Goal: Task Accomplishment & Management: Manage account settings

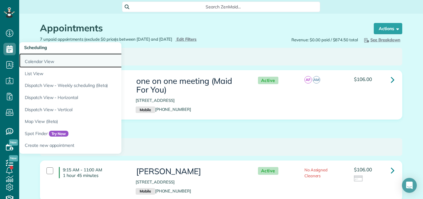
click at [29, 59] on link "Calendar View" at bounding box center [96, 60] width 155 height 14
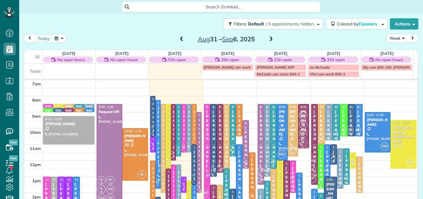
scroll to position [3, 3]
click at [394, 37] on button "Week" at bounding box center [397, 38] width 20 height 8
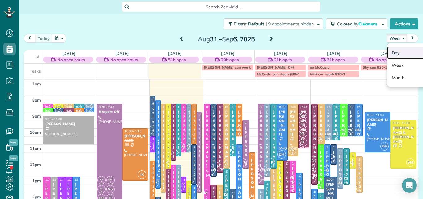
click at [391, 52] on link "Day" at bounding box center [411, 52] width 49 height 12
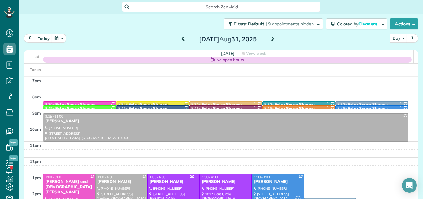
click at [270, 38] on span at bounding box center [272, 40] width 7 height 6
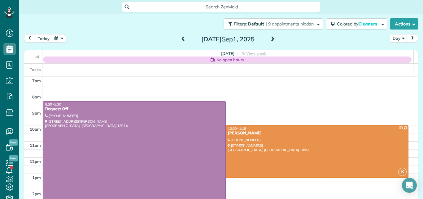
click at [270, 38] on span at bounding box center [272, 40] width 7 height 6
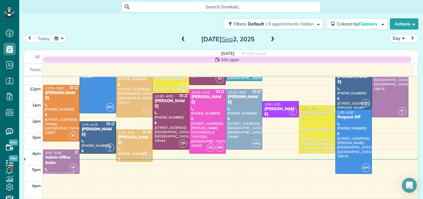
scroll to position [68, 0]
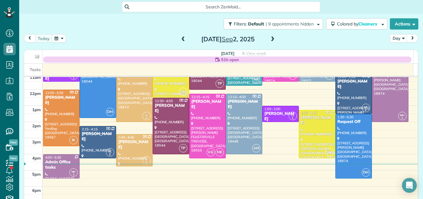
click at [270, 41] on span at bounding box center [272, 40] width 7 height 6
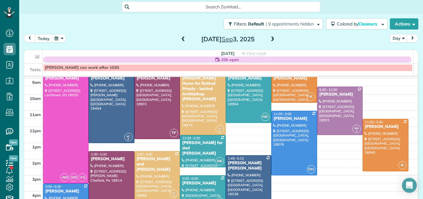
scroll to position [26, 0]
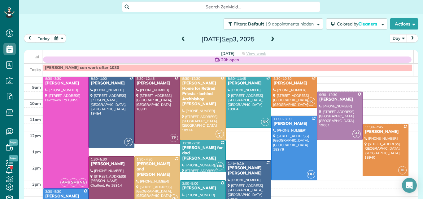
click at [271, 40] on span at bounding box center [272, 40] width 7 height 6
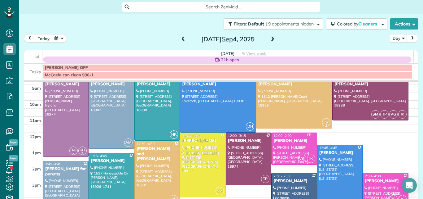
scroll to position [17, 0]
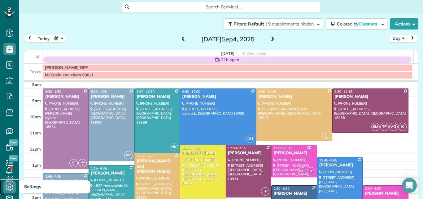
click at [10, 186] on icon at bounding box center [9, 187] width 12 height 12
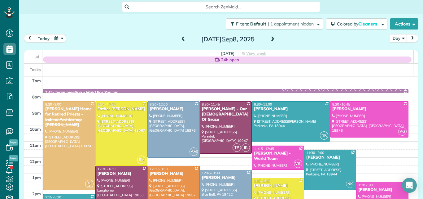
scroll to position [3, 3]
click at [45, 37] on button "today" at bounding box center [43, 38] width 17 height 8
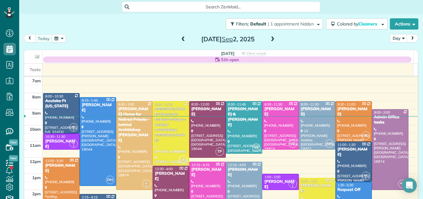
click at [181, 38] on span at bounding box center [183, 40] width 7 height 6
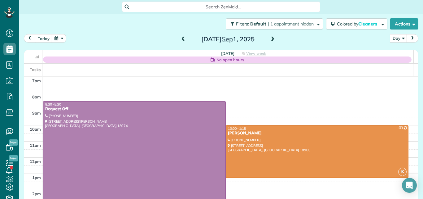
click at [181, 38] on span at bounding box center [183, 40] width 7 height 6
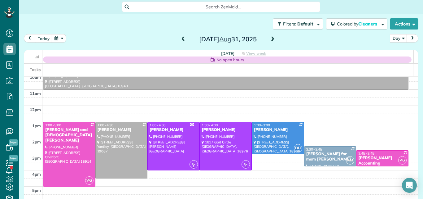
scroll to position [54, 0]
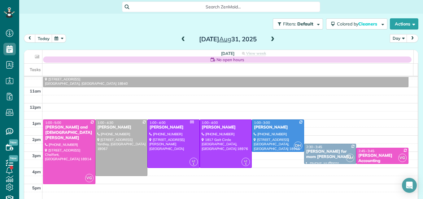
click at [317, 149] on div "Jeramie Ferrell for mom Josephine Leone" at bounding box center [330, 154] width 49 height 11
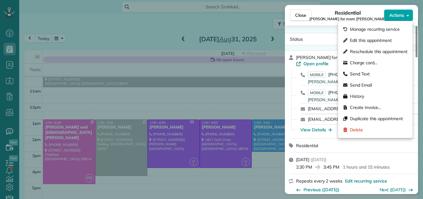
click at [397, 13] on span "Actions" at bounding box center [397, 15] width 15 height 6
click at [377, 40] on span "Edit this appointment" at bounding box center [371, 40] width 42 height 6
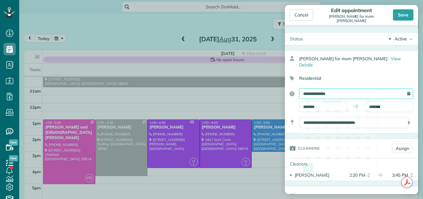
click at [344, 88] on input "**********" at bounding box center [356, 93] width 114 height 11
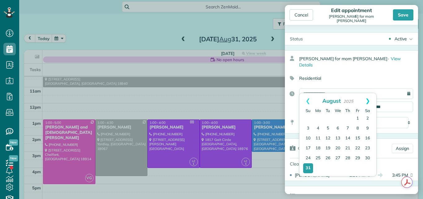
click at [369, 100] on link "Next" at bounding box center [368, 100] width 17 height 15
click at [348, 118] on link "4" at bounding box center [348, 119] width 10 height 10
type input "**********"
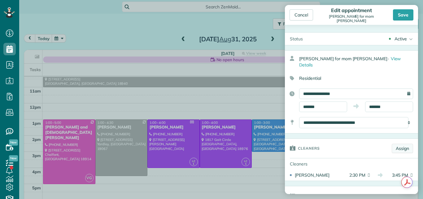
click at [396, 144] on link "Assign" at bounding box center [402, 148] width 21 height 9
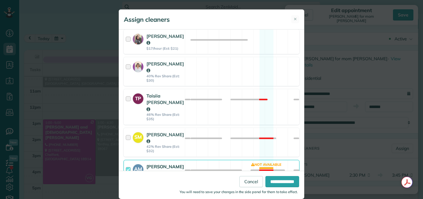
scroll to position [267, 0]
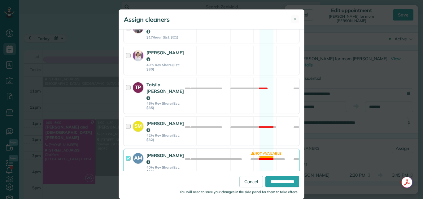
click at [126, 152] on div at bounding box center [129, 163] width 7 height 22
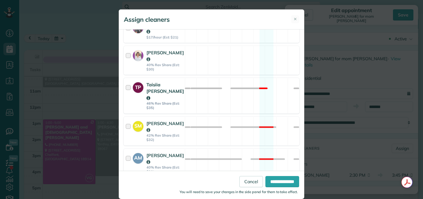
click at [126, 81] on div at bounding box center [129, 95] width 7 height 29
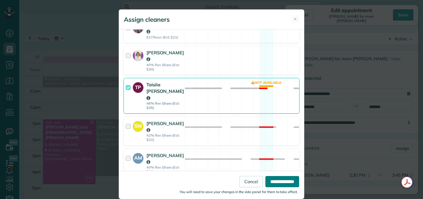
click at [273, 179] on input "**********" at bounding box center [283, 181] width 34 height 11
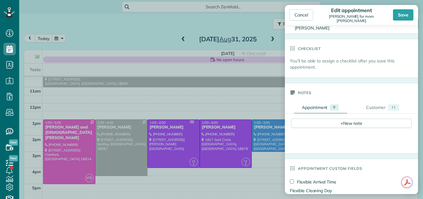
scroll to position [135, 0]
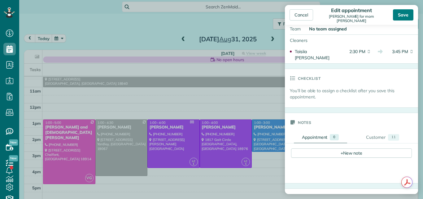
click at [402, 15] on div "Save" at bounding box center [403, 14] width 20 height 11
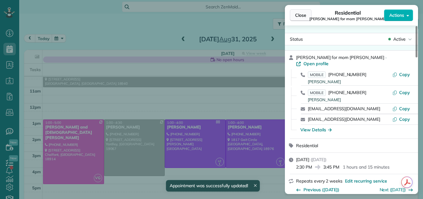
click at [299, 12] on span "Close" at bounding box center [300, 15] width 11 height 6
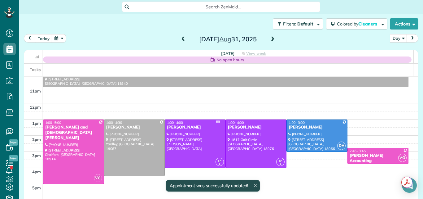
click at [271, 38] on span at bounding box center [272, 40] width 7 height 6
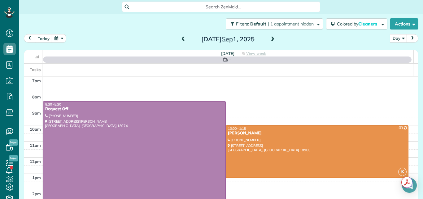
click at [271, 38] on span at bounding box center [272, 40] width 7 height 6
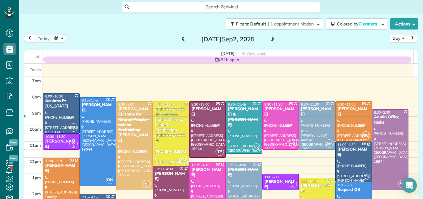
click at [271, 38] on span at bounding box center [272, 40] width 7 height 6
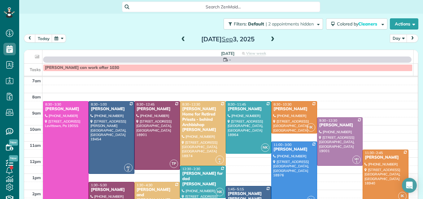
click at [271, 38] on span at bounding box center [272, 40] width 7 height 6
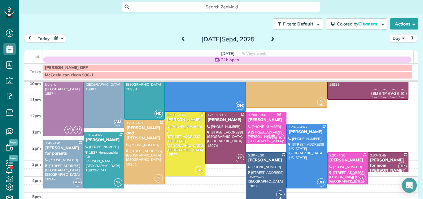
scroll to position [51, 0]
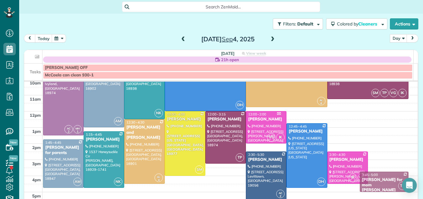
drag, startPoint x: 370, startPoint y: 161, endPoint x: 370, endPoint y: 172, distance: 11.2
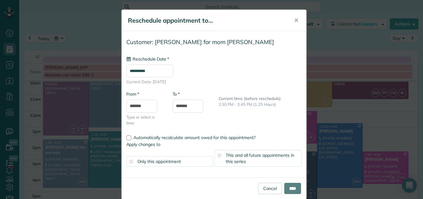
type input "**********"
click at [288, 188] on input "****" at bounding box center [293, 188] width 17 height 11
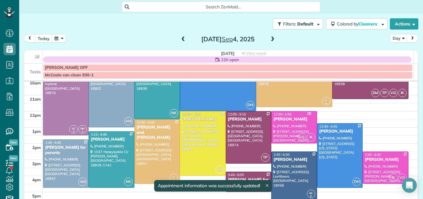
scroll to position [68, 0]
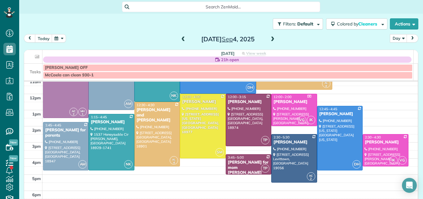
click at [237, 161] on div "Jeramie Ferrell for mom Josephine Leone" at bounding box center [249, 168] width 42 height 16
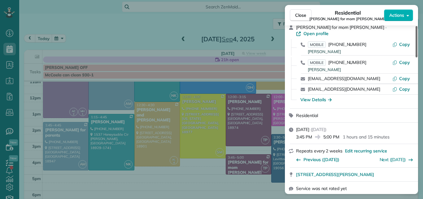
scroll to position [8, 0]
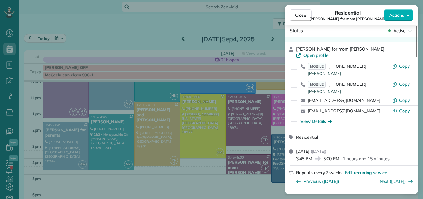
click at [416, 50] on div at bounding box center [417, 41] width 2 height 31
click at [305, 14] on span "Close" at bounding box center [300, 15] width 11 height 6
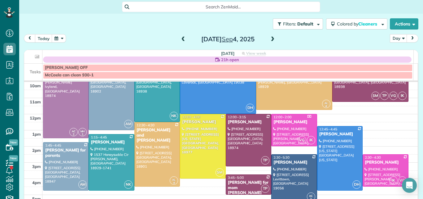
scroll to position [42, 0]
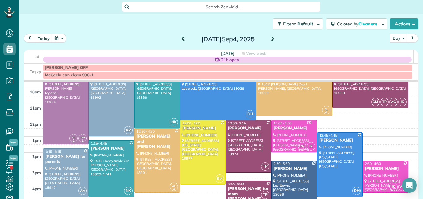
click at [271, 38] on span at bounding box center [272, 40] width 7 height 6
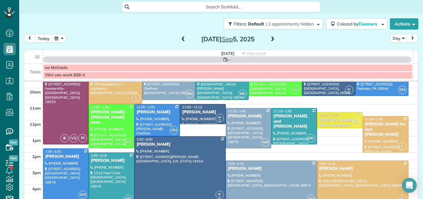
scroll to position [0, 0]
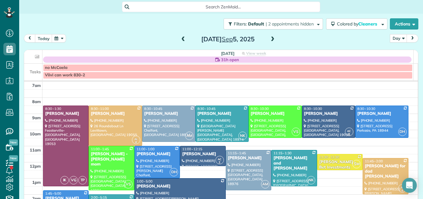
click at [180, 38] on span at bounding box center [183, 40] width 7 height 6
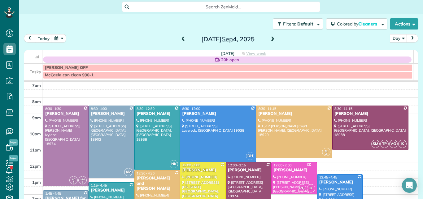
click at [180, 38] on span at bounding box center [183, 40] width 7 height 6
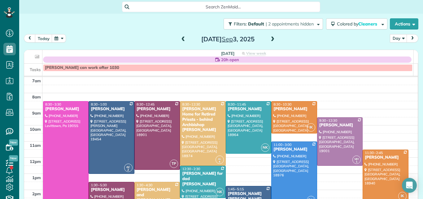
click at [60, 154] on div at bounding box center [65, 157] width 45 height 112
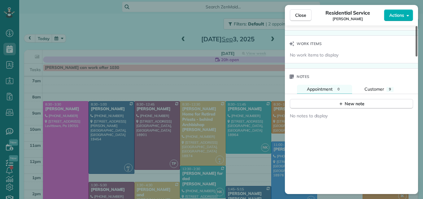
scroll to position [647, 0]
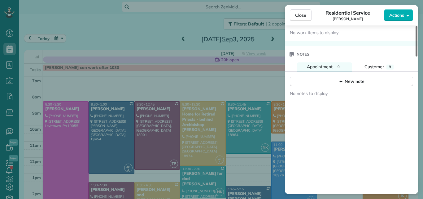
drag, startPoint x: 416, startPoint y: 33, endPoint x: 400, endPoint y: 149, distance: 117.6
click at [416, 56] on div at bounding box center [417, 41] width 2 height 30
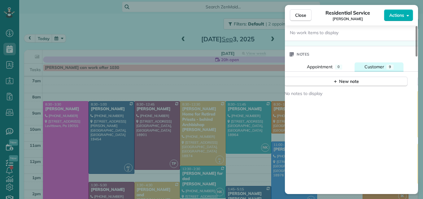
click at [372, 65] on span "Customer" at bounding box center [375, 67] width 20 height 6
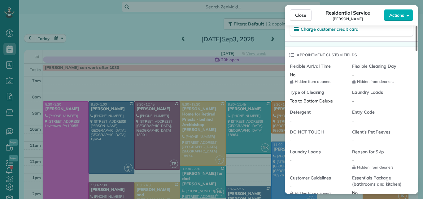
scroll to position [414, 0]
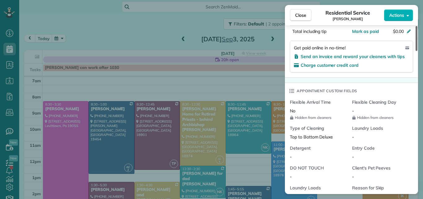
drag, startPoint x: 417, startPoint y: 126, endPoint x: 418, endPoint y: 91, distance: 34.1
click at [418, 51] on div at bounding box center [417, 38] width 2 height 25
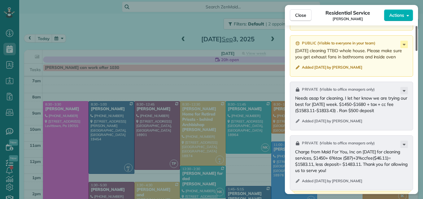
scroll to position [750, 0]
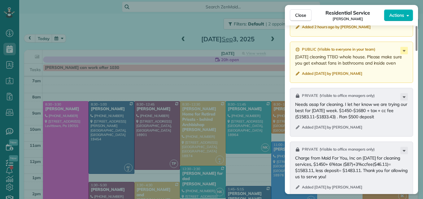
drag, startPoint x: 418, startPoint y: 88, endPoint x: 419, endPoint y: 137, distance: 48.7
click at [418, 51] on div at bounding box center [417, 38] width 2 height 25
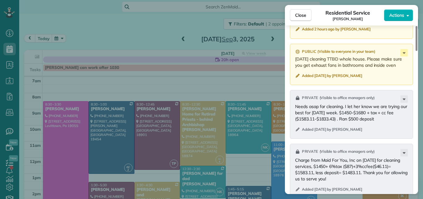
click at [419, 137] on div "Close Residential Service Kelly Swartz Actions Status Active Kelly Swartz · Ope…" at bounding box center [211, 99] width 423 height 199
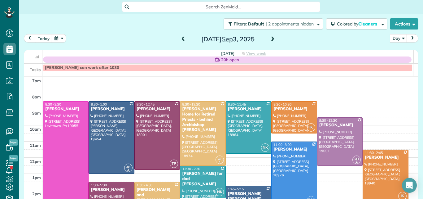
drag, startPoint x: 419, startPoint y: 137, endPoint x: 418, endPoint y: 142, distance: 5.6
click at [418, 142] on body "Dashboard Scheduling Calendar View List View Dispatch View - Weekly scheduling …" at bounding box center [211, 99] width 423 height 199
click at [57, 165] on div at bounding box center [65, 157] width 45 height 112
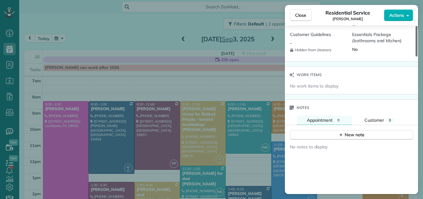
scroll to position [587, 0]
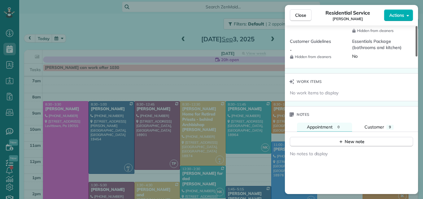
drag, startPoint x: 417, startPoint y: 52, endPoint x: 423, endPoint y: 158, distance: 105.9
click at [418, 56] on div at bounding box center [417, 41] width 2 height 30
click at [380, 127] on span "Customer" at bounding box center [375, 127] width 20 height 6
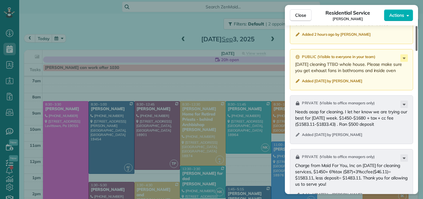
scroll to position [747, 0]
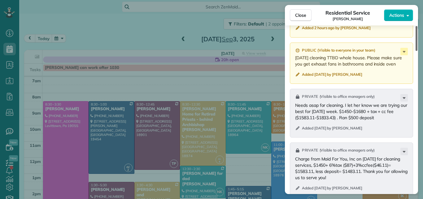
drag, startPoint x: 417, startPoint y: 120, endPoint x: 419, endPoint y: 144, distance: 23.7
click at [418, 51] on div at bounding box center [417, 38] width 2 height 25
click at [302, 11] on button "Close" at bounding box center [301, 15] width 22 height 12
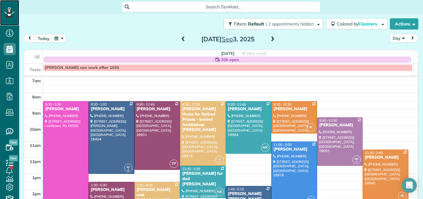
click at [9, 11] on icon at bounding box center [9, 11] width 1 height 1
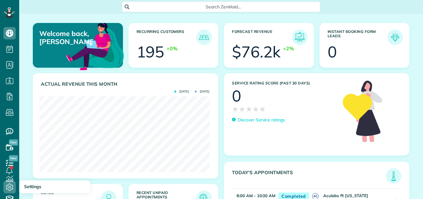
scroll to position [76, 170]
click at [7, 184] on icon at bounding box center [9, 187] width 12 height 12
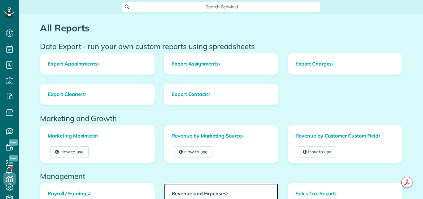
scroll to position [3, 3]
click at [188, 192] on link "Revenue and Expenses" at bounding box center [221, 193] width 114 height 20
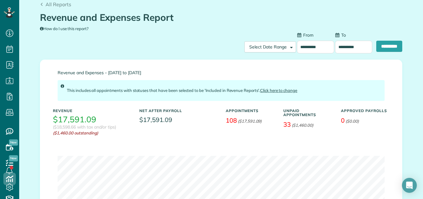
scroll to position [37, 0]
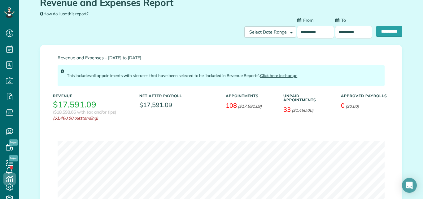
click at [317, 31] on input "**********" at bounding box center [315, 32] width 37 height 13
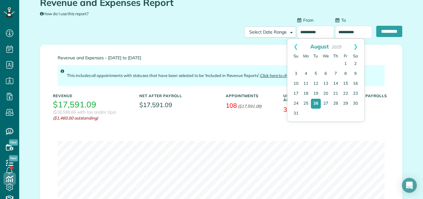
click at [317, 31] on input "**********" at bounding box center [315, 32] width 37 height 13
click at [358, 44] on link "Next" at bounding box center [355, 46] width 17 height 15
click at [326, 64] on link "3" at bounding box center [326, 64] width 10 height 10
type input "**********"
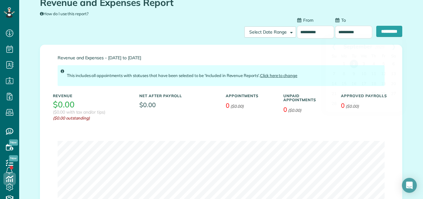
click at [338, 33] on input "**********" at bounding box center [353, 32] width 37 height 13
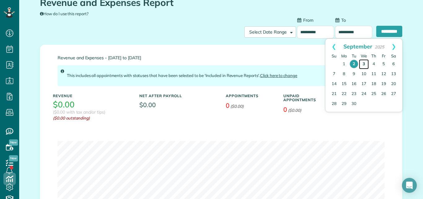
click at [364, 62] on link "3" at bounding box center [364, 64] width 10 height 10
type input "**********"
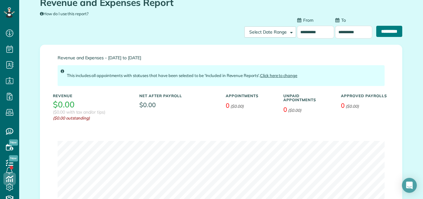
click at [378, 30] on input "**********" at bounding box center [390, 31] width 26 height 11
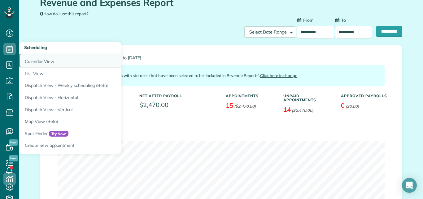
click at [32, 60] on link "Calendar View" at bounding box center [96, 60] width 155 height 14
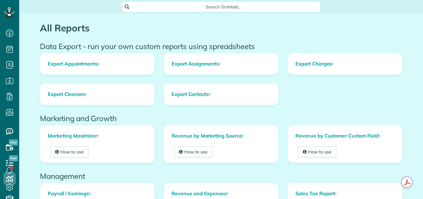
scroll to position [3, 3]
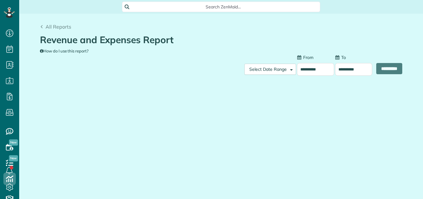
scroll to position [3, 3]
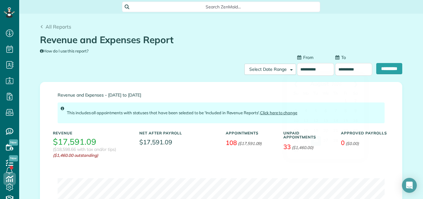
click at [316, 68] on input "**********" at bounding box center [315, 69] width 37 height 13
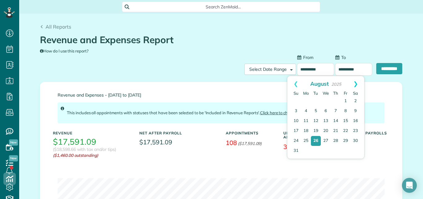
click at [356, 83] on link "Next" at bounding box center [355, 83] width 17 height 15
click at [336, 99] on link "4" at bounding box center [336, 101] width 10 height 10
type input "**********"
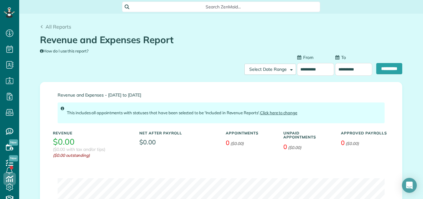
click at [338, 69] on input "**********" at bounding box center [353, 69] width 37 height 13
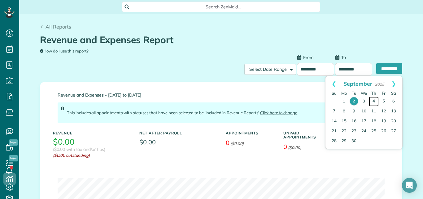
click at [375, 101] on link "4" at bounding box center [374, 101] width 10 height 10
type input "**********"
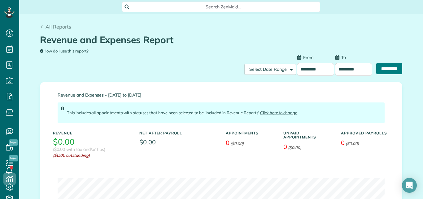
click at [383, 66] on input "**********" at bounding box center [390, 68] width 26 height 11
click at [306, 70] on input "**********" at bounding box center [315, 69] width 37 height 13
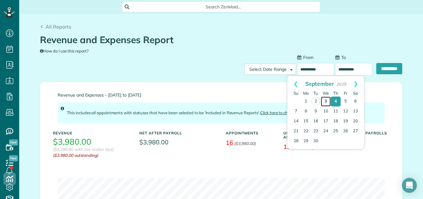
click at [326, 99] on link "3" at bounding box center [326, 101] width 10 height 10
type input "**********"
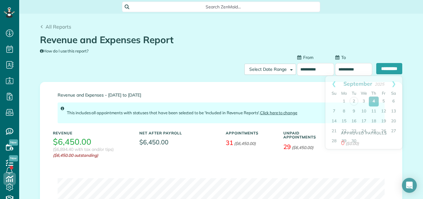
click at [346, 68] on input "**********" at bounding box center [353, 69] width 37 height 13
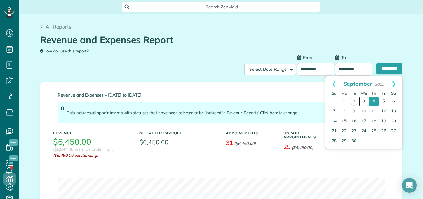
click at [364, 101] on link "3" at bounding box center [364, 101] width 10 height 10
type input "**********"
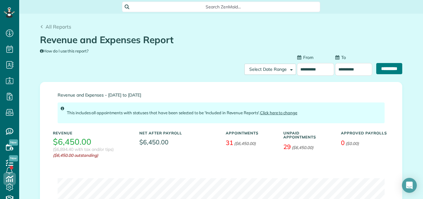
click at [385, 67] on input "**********" at bounding box center [390, 68] width 26 height 11
click at [312, 68] on input "**********" at bounding box center [315, 69] width 37 height 13
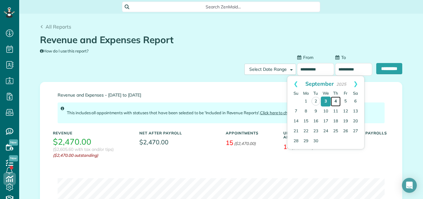
click at [336, 100] on link "4" at bounding box center [336, 101] width 10 height 10
type input "**********"
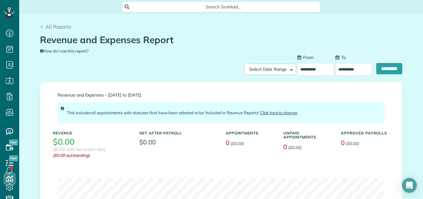
click at [345, 70] on input "**********" at bounding box center [353, 69] width 37 height 13
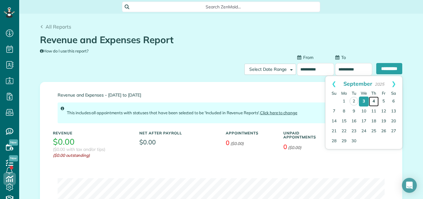
click at [374, 101] on link "4" at bounding box center [374, 101] width 10 height 10
type input "**********"
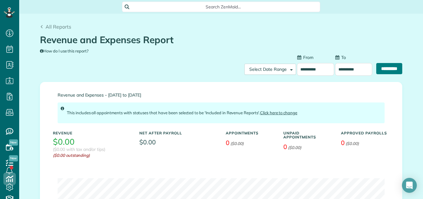
click at [383, 69] on input "**********" at bounding box center [390, 68] width 26 height 11
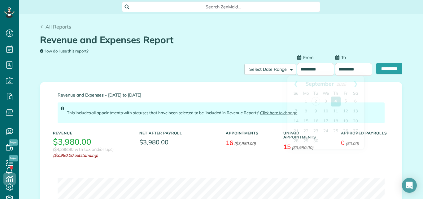
click at [306, 73] on input "**********" at bounding box center [315, 69] width 37 height 13
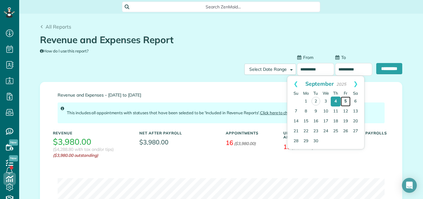
click at [344, 99] on link "5" at bounding box center [346, 101] width 10 height 10
type input "**********"
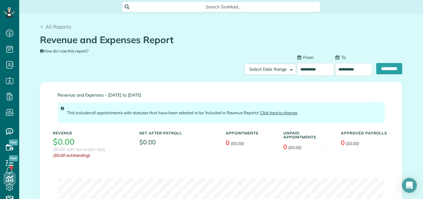
click at [348, 69] on input "**********" at bounding box center [353, 69] width 37 height 13
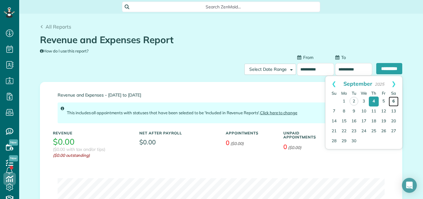
click at [393, 100] on link "6" at bounding box center [394, 101] width 10 height 10
type input "**********"
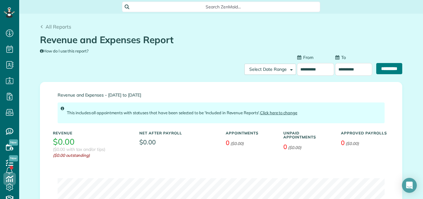
click at [380, 67] on input "**********" at bounding box center [390, 68] width 26 height 11
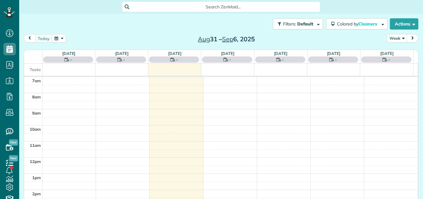
scroll to position [3, 3]
click at [390, 38] on button "Week" at bounding box center [397, 38] width 20 height 8
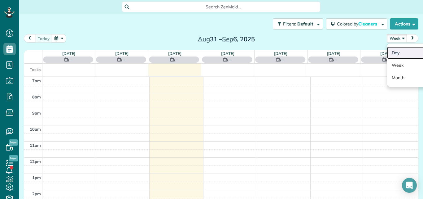
click at [390, 51] on link "Day" at bounding box center [411, 52] width 49 height 12
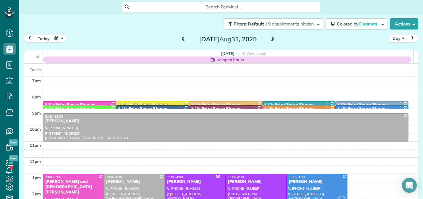
click at [270, 38] on span at bounding box center [272, 40] width 7 height 6
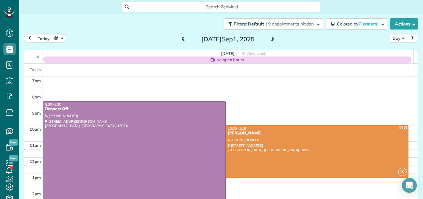
click at [270, 38] on span at bounding box center [272, 40] width 7 height 6
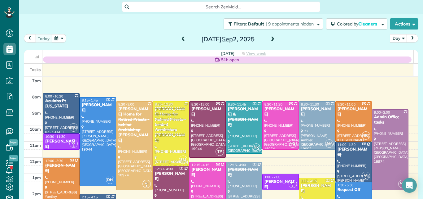
click at [270, 38] on span at bounding box center [272, 40] width 7 height 6
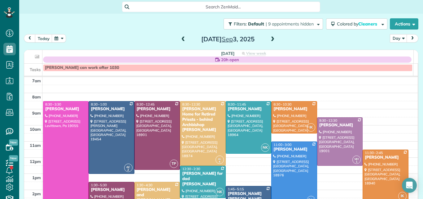
click at [270, 38] on span at bounding box center [272, 40] width 7 height 6
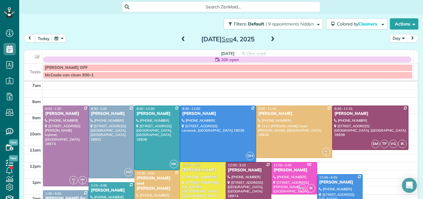
click at [270, 38] on span at bounding box center [272, 40] width 7 height 6
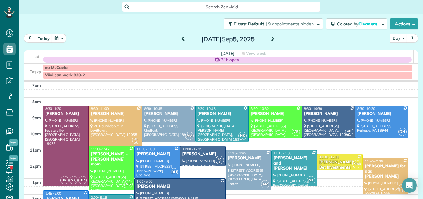
click at [69, 123] on div at bounding box center [65, 146] width 45 height 80
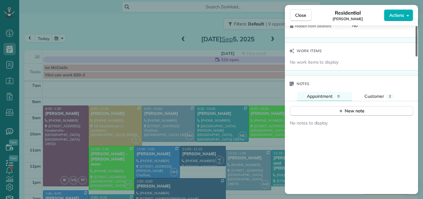
scroll to position [621, 0]
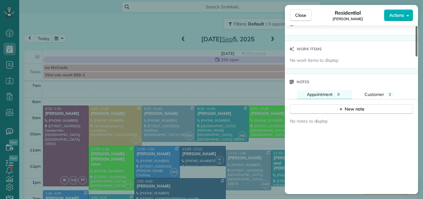
drag, startPoint x: 416, startPoint y: 47, endPoint x: 414, endPoint y: 159, distance: 111.6
click at [416, 56] on div at bounding box center [417, 41] width 2 height 30
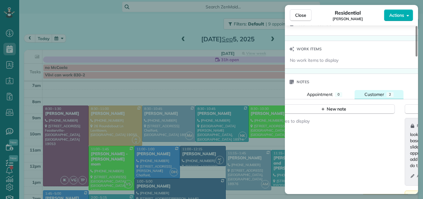
click at [373, 92] on span "Customer" at bounding box center [375, 94] width 20 height 6
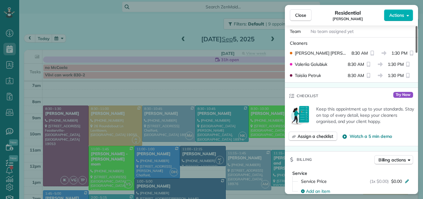
scroll to position [0, 0]
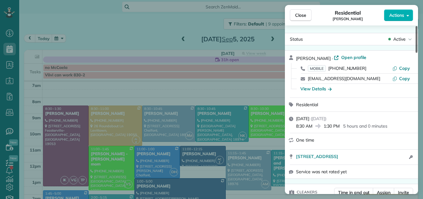
drag, startPoint x: 416, startPoint y: 127, endPoint x: 419, endPoint y: 18, distance: 109.2
click at [418, 26] on div at bounding box center [417, 39] width 2 height 27
click at [346, 57] on span "Open profile" at bounding box center [354, 57] width 25 height 6
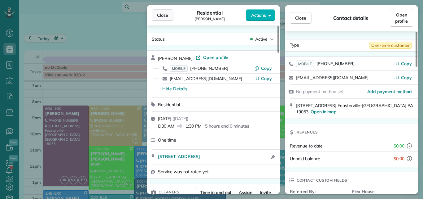
click at [165, 15] on span "Close" at bounding box center [162, 15] width 11 height 6
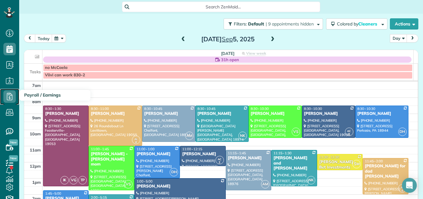
click at [8, 94] on icon at bounding box center [9, 96] width 12 height 12
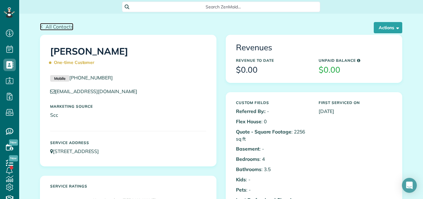
click at [58, 26] on span "All Contacts" at bounding box center [60, 27] width 28 height 6
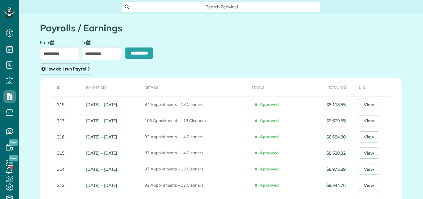
scroll to position [3, 3]
click at [56, 53] on input "**********" at bounding box center [59, 53] width 39 height 13
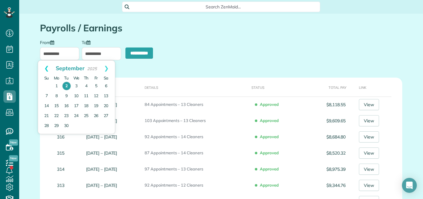
click at [46, 68] on link "Prev" at bounding box center [46, 67] width 17 height 15
click at [55, 124] on link "25" at bounding box center [57, 126] width 10 height 10
type input "**********"
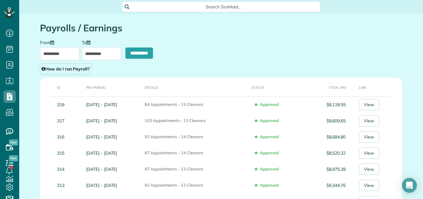
click at [68, 54] on input "**********" at bounding box center [59, 53] width 39 height 13
click at [90, 55] on input "**********" at bounding box center [101, 53] width 39 height 13
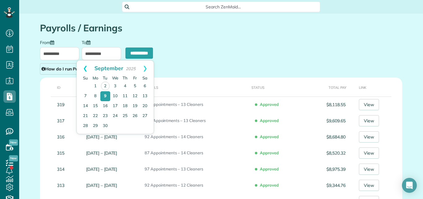
click at [84, 67] on link "Prev" at bounding box center [85, 67] width 17 height 15
click at [85, 134] on link "31" at bounding box center [86, 136] width 10 height 10
type input "**********"
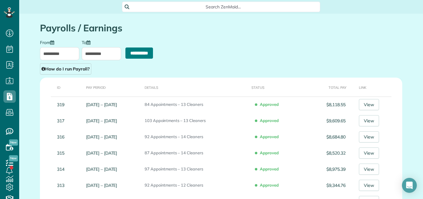
click at [129, 52] on input "**********" at bounding box center [140, 52] width 28 height 11
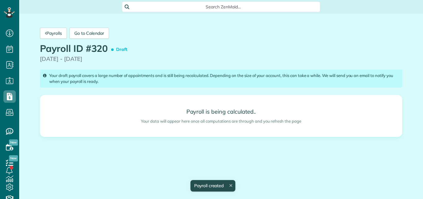
scroll to position [3, 3]
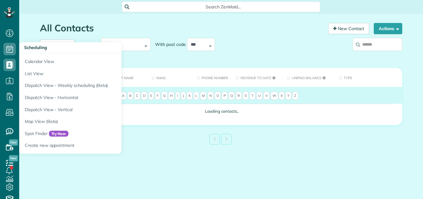
scroll to position [3, 3]
click at [9, 63] on use at bounding box center [10, 64] width 7 height 7
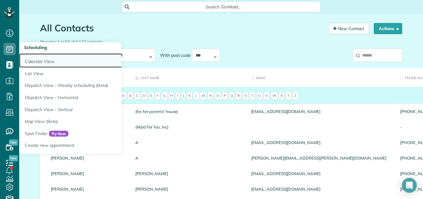
click at [32, 60] on link "Calendar View" at bounding box center [96, 60] width 155 height 14
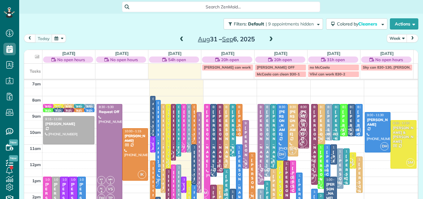
scroll to position [3, 3]
click at [268, 37] on span at bounding box center [271, 40] width 7 height 6
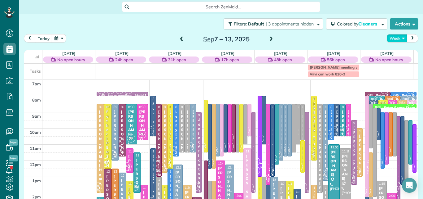
click at [394, 36] on button "Week" at bounding box center [397, 38] width 20 height 8
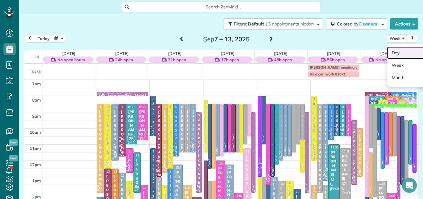
click at [391, 50] on link "Day" at bounding box center [411, 52] width 49 height 12
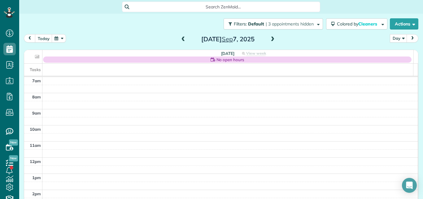
click at [270, 40] on span at bounding box center [272, 40] width 7 height 6
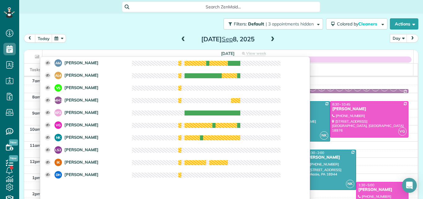
scroll to position [113, 0]
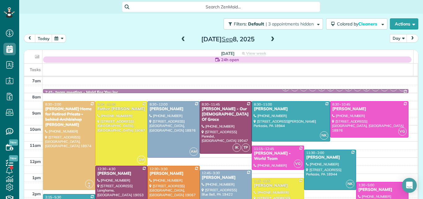
click at [271, 38] on span at bounding box center [272, 40] width 7 height 6
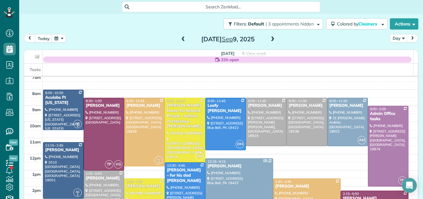
scroll to position [0, 0]
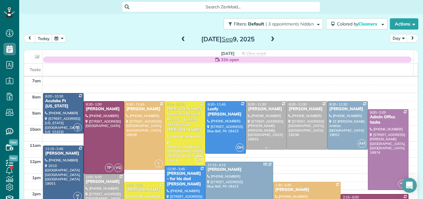
click at [256, 107] on div "Vicki Gardner" at bounding box center [266, 108] width 37 height 5
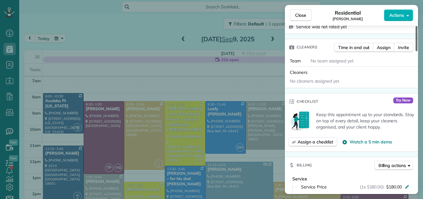
scroll to position [120, 0]
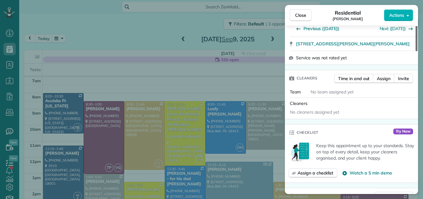
drag, startPoint x: 417, startPoint y: 38, endPoint x: 420, endPoint y: 56, distance: 18.2
click at [418, 51] on div at bounding box center [417, 38] width 2 height 25
click at [386, 77] on span "Assign" at bounding box center [384, 78] width 14 height 6
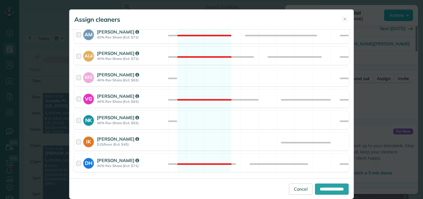
scroll to position [310, 0]
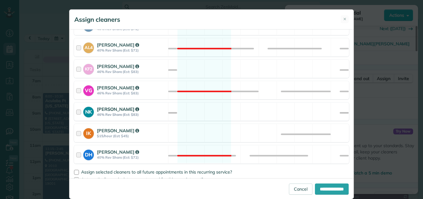
click at [76, 109] on div at bounding box center [79, 111] width 7 height 11
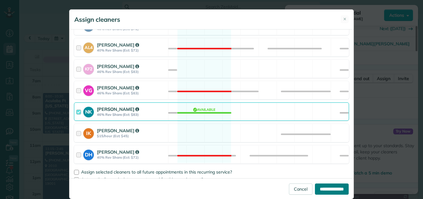
click at [318, 187] on input "**********" at bounding box center [332, 188] width 34 height 11
type input "**********"
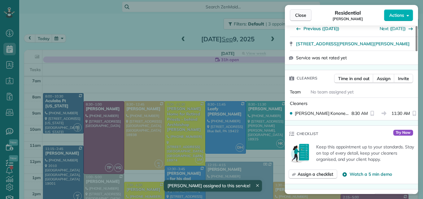
click at [299, 14] on span "Close" at bounding box center [300, 15] width 11 height 6
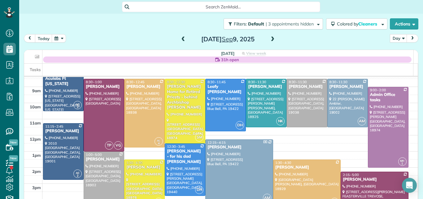
scroll to position [22, 0]
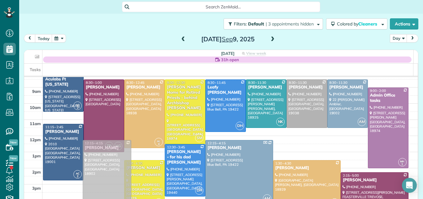
drag, startPoint x: 92, startPoint y: 162, endPoint x: 93, endPoint y: 148, distance: 14.0
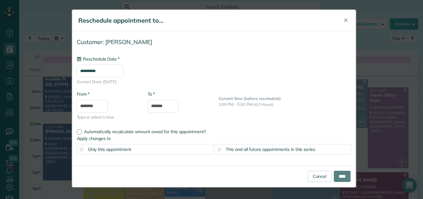
type input "**********"
click at [341, 173] on input "****" at bounding box center [342, 175] width 17 height 11
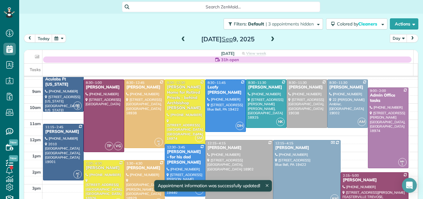
click at [231, 163] on div at bounding box center [239, 172] width 67 height 64
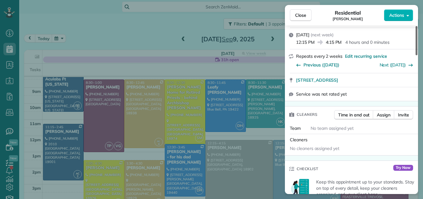
drag, startPoint x: 416, startPoint y: 46, endPoint x: 416, endPoint y: 64, distance: 18.0
click at [416, 55] on div at bounding box center [417, 40] width 2 height 29
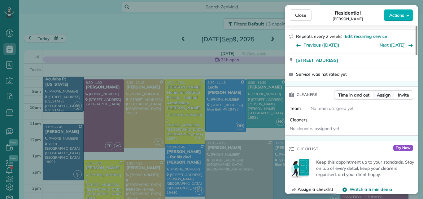
click at [382, 92] on span "Assign" at bounding box center [384, 95] width 14 height 6
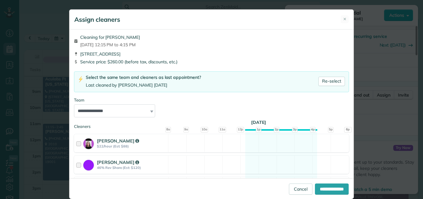
scroll to position [8, 0]
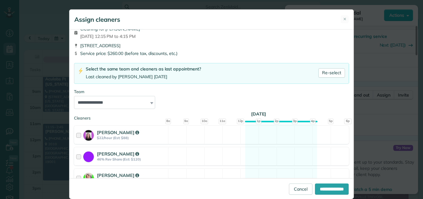
drag, startPoint x: 356, startPoint y: 60, endPoint x: 358, endPoint y: 83, distance: 23.3
click at [358, 83] on div "**********" at bounding box center [211, 99] width 423 height 199
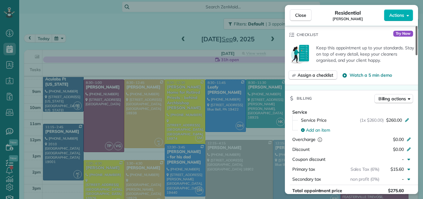
scroll to position [230, 0]
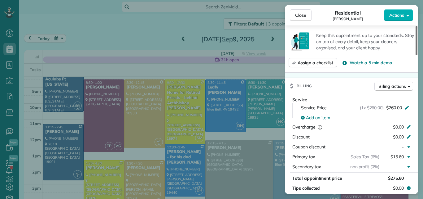
drag, startPoint x: 416, startPoint y: 55, endPoint x: 422, endPoint y: 77, distance: 22.6
click at [418, 55] on div at bounding box center [417, 40] width 2 height 29
click at [416, 55] on div at bounding box center [417, 40] width 2 height 29
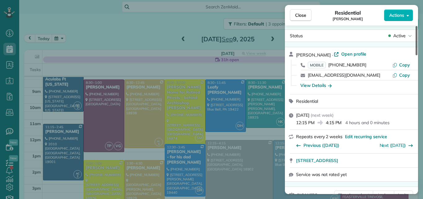
scroll to position [0, 0]
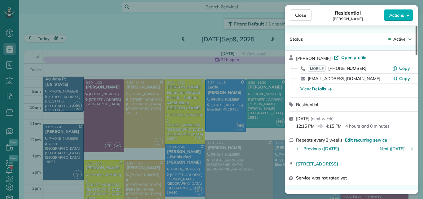
drag, startPoint x: 417, startPoint y: 72, endPoint x: 419, endPoint y: 24, distance: 48.1
click at [418, 26] on div at bounding box center [417, 40] width 2 height 29
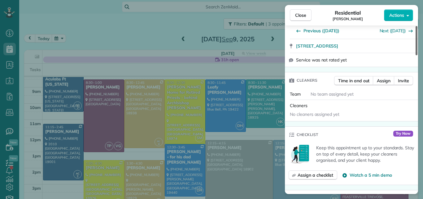
scroll to position [143, 0]
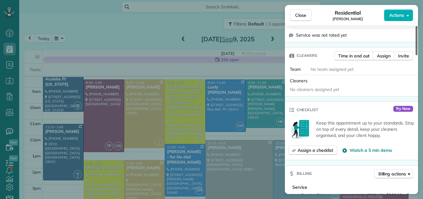
drag, startPoint x: 417, startPoint y: 29, endPoint x: 414, endPoint y: 53, distance: 25.0
click at [416, 53] on div at bounding box center [417, 40] width 2 height 29
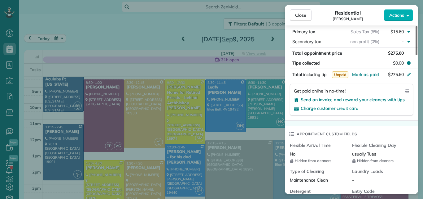
scroll to position [373, 0]
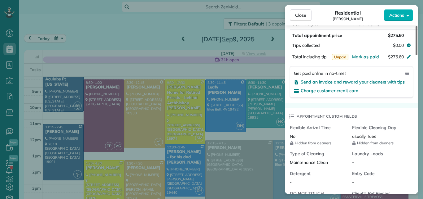
drag, startPoint x: 416, startPoint y: 60, endPoint x: 423, endPoint y: 100, distance: 40.6
click at [418, 55] on div at bounding box center [417, 40] width 2 height 29
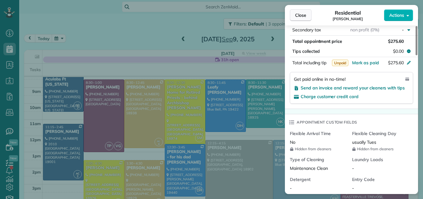
click at [303, 14] on span "Close" at bounding box center [300, 15] width 11 height 6
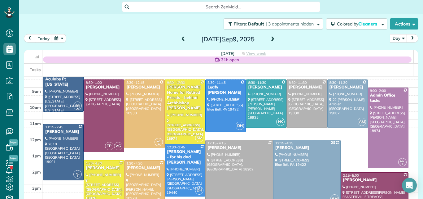
click at [270, 38] on span at bounding box center [272, 40] width 7 height 6
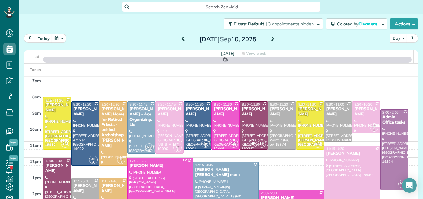
click at [270, 38] on span at bounding box center [272, 40] width 7 height 6
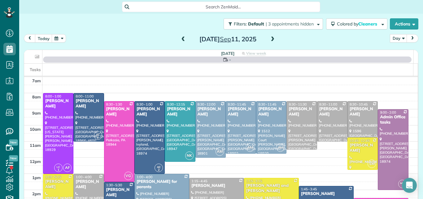
click at [270, 38] on span at bounding box center [272, 40] width 7 height 6
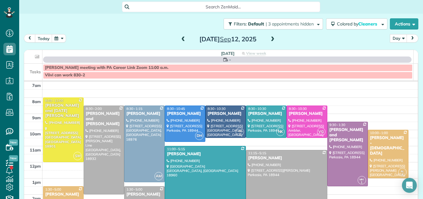
click at [270, 38] on span at bounding box center [272, 40] width 7 height 6
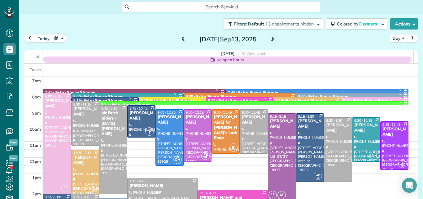
click at [270, 38] on span at bounding box center [272, 40] width 7 height 6
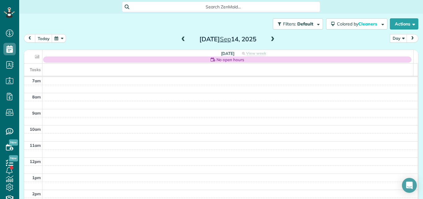
click at [270, 38] on span at bounding box center [272, 40] width 7 height 6
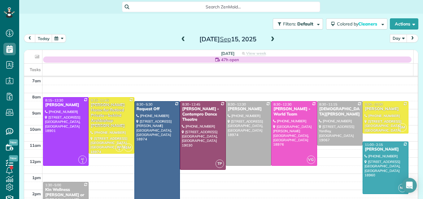
click at [182, 39] on span at bounding box center [183, 40] width 7 height 6
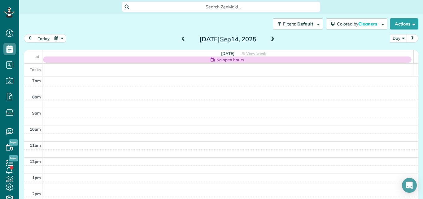
click at [270, 38] on span at bounding box center [272, 40] width 7 height 6
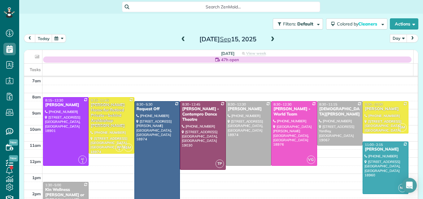
click at [180, 39] on span at bounding box center [183, 40] width 7 height 6
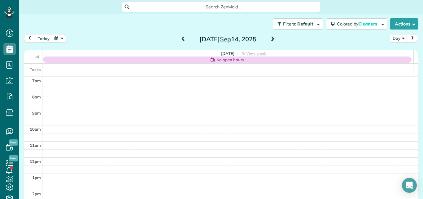
click at [180, 40] on span at bounding box center [183, 40] width 7 height 6
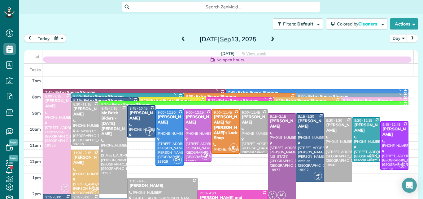
click at [180, 38] on span at bounding box center [183, 40] width 7 height 6
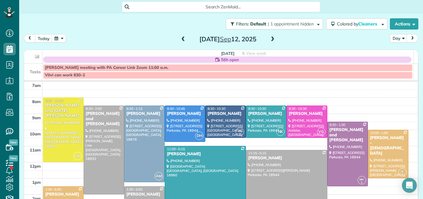
click at [180, 37] on span at bounding box center [183, 40] width 7 height 6
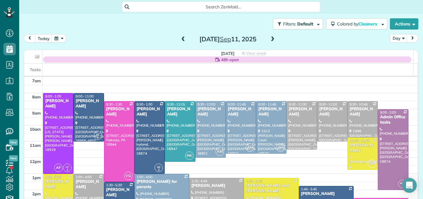
click at [180, 37] on span at bounding box center [183, 40] width 7 height 6
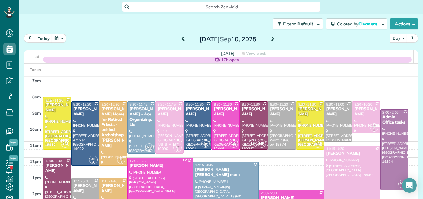
click at [180, 37] on span at bounding box center [183, 40] width 7 height 6
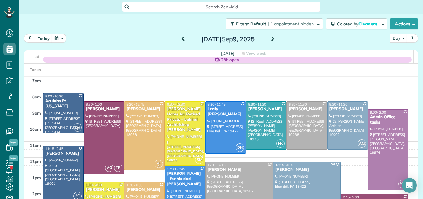
click at [255, 170] on div "Katie Jacoby" at bounding box center [239, 169] width 64 height 5
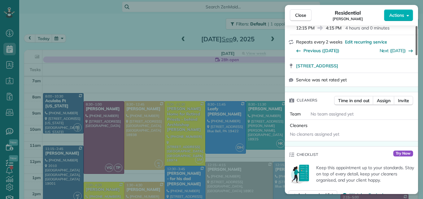
scroll to position [100, 0]
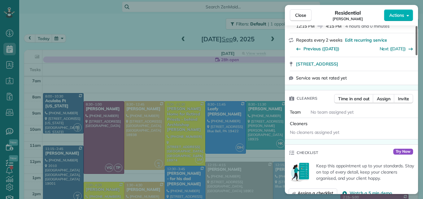
drag, startPoint x: 416, startPoint y: 51, endPoint x: 414, endPoint y: 69, distance: 17.5
click at [416, 55] on div at bounding box center [417, 40] width 2 height 29
click at [389, 98] on span "Assign" at bounding box center [384, 98] width 14 height 6
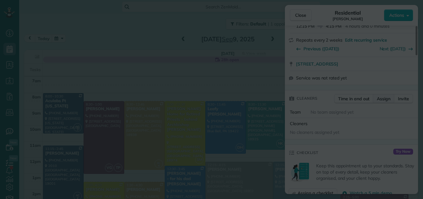
click at [389, 98] on div at bounding box center [211, 99] width 423 height 199
click at [389, 98] on body "Dashboard Scheduling Calendar View List View Dispatch View - Weekly scheduling …" at bounding box center [211, 99] width 423 height 199
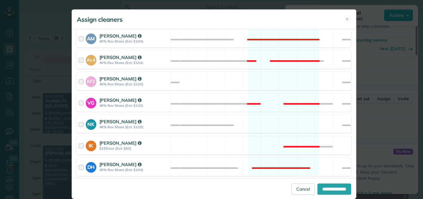
scroll to position [317, 0]
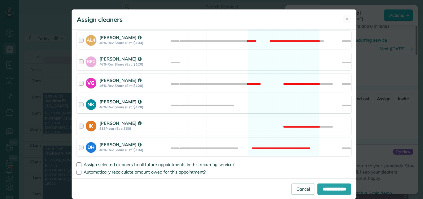
click at [79, 103] on div at bounding box center [82, 103] width 7 height 11
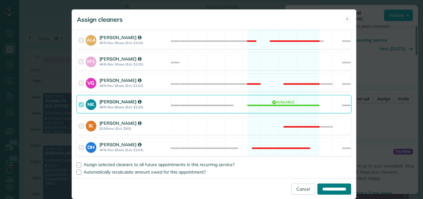
click at [318, 187] on input "**********" at bounding box center [335, 188] width 34 height 11
type input "**********"
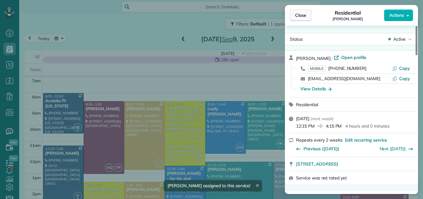
click at [304, 13] on span "Close" at bounding box center [300, 15] width 11 height 6
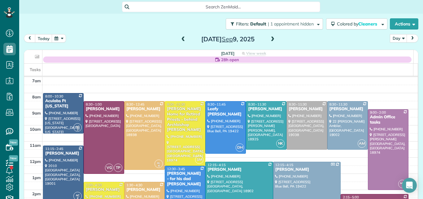
click at [223, 60] on span "28h open" at bounding box center [230, 59] width 18 height 6
click at [230, 60] on span "28h open" at bounding box center [230, 59] width 18 height 6
click at [215, 59] on icon at bounding box center [217, 59] width 5 height 5
click at [221, 53] on span "Tuesday" at bounding box center [227, 53] width 13 height 5
click at [234, 60] on span "28h open" at bounding box center [230, 59] width 18 height 6
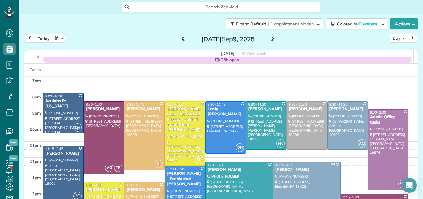
drag, startPoint x: 234, startPoint y: 60, endPoint x: 407, endPoint y: 91, distance: 175.6
click at [407, 91] on table "Tuesday 28h open View week $3,185.00 64.5 Man Hours 17 Appointments 8% Paid 94%…" at bounding box center [221, 128] width 394 height 157
click at [216, 52] on th "Tuesday 28h open View week $3,185.00 64.5 Man Hours 17 Appointments 8% Paid 94%…" at bounding box center [227, 56] width 371 height 13
click at [215, 59] on icon at bounding box center [217, 59] width 5 height 5
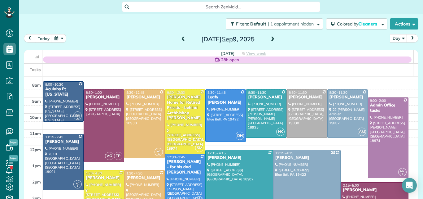
scroll to position [9, 0]
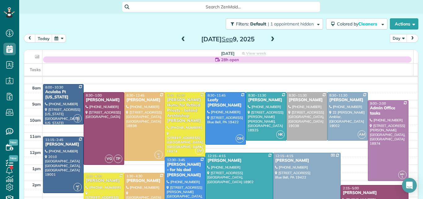
click at [270, 39] on span at bounding box center [272, 40] width 7 height 6
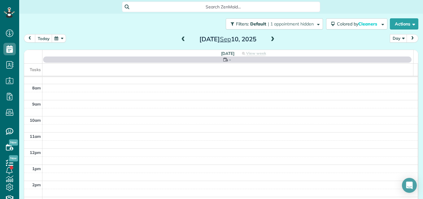
scroll to position [0, 0]
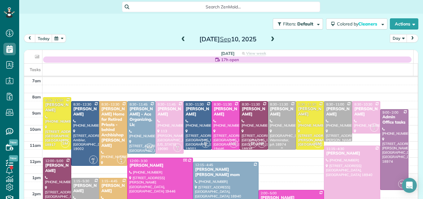
click at [270, 119] on div at bounding box center [282, 125] width 28 height 48
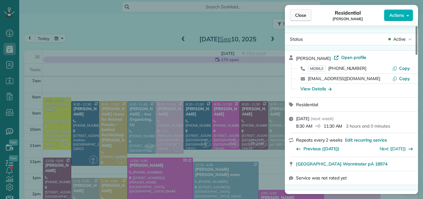
click at [300, 12] on button "Close" at bounding box center [301, 15] width 22 height 12
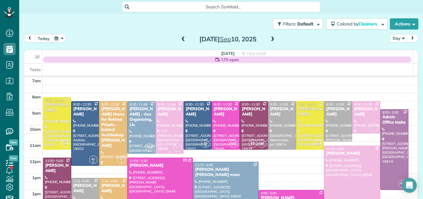
click at [165, 113] on div "Melissa Cohen" at bounding box center [169, 111] width 24 height 11
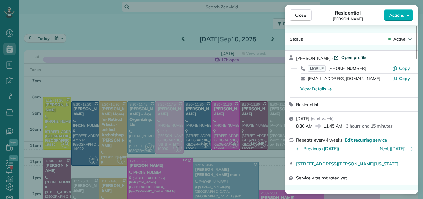
click at [351, 58] on span "Open profile" at bounding box center [354, 57] width 25 height 6
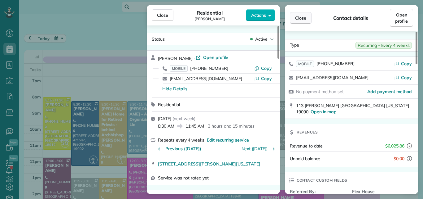
click at [300, 18] on span "Close" at bounding box center [300, 18] width 11 height 6
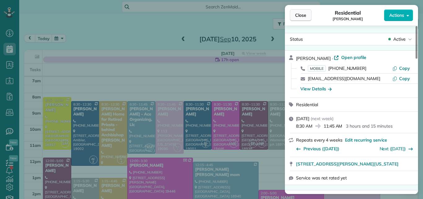
click at [300, 13] on span "Close" at bounding box center [300, 15] width 11 height 6
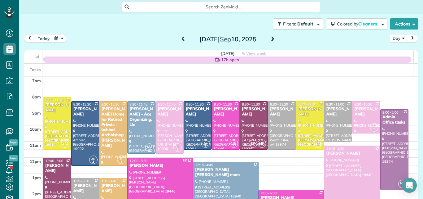
click at [328, 117] on div at bounding box center [339, 121] width 28 height 40
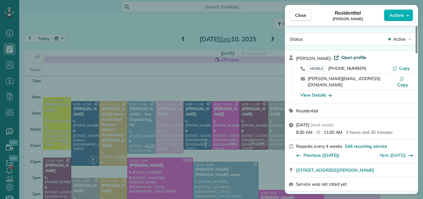
click at [348, 56] on span "Open profile" at bounding box center [354, 57] width 25 height 6
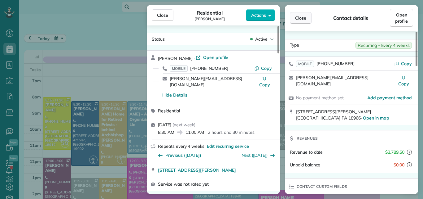
click at [299, 17] on span "Close" at bounding box center [300, 18] width 11 height 6
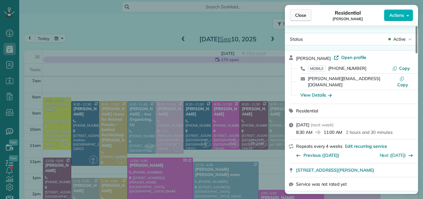
click at [299, 12] on span "Close" at bounding box center [300, 15] width 11 height 6
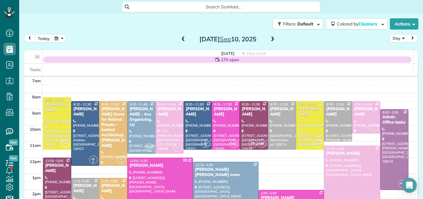
click at [330, 110] on div "Taylor McKenna" at bounding box center [338, 111] width 24 height 11
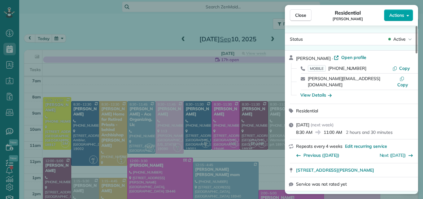
click at [394, 13] on span "Actions" at bounding box center [397, 15] width 15 height 6
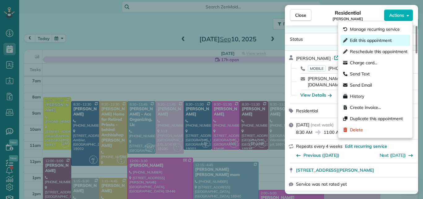
click at [378, 36] on div "Edit this appointment" at bounding box center [375, 40] width 69 height 11
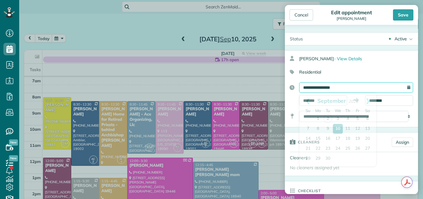
click at [354, 84] on input "**********" at bounding box center [356, 87] width 114 height 11
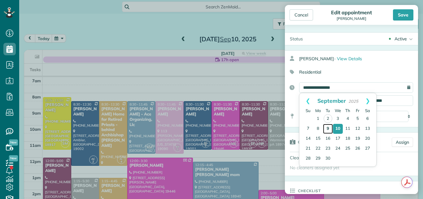
click at [329, 127] on link "9" at bounding box center [328, 129] width 10 height 10
type input "**********"
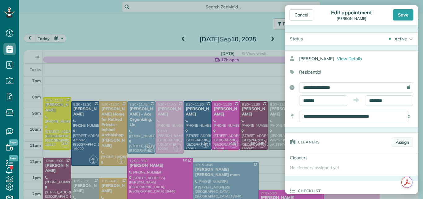
click at [398, 141] on link "Assign" at bounding box center [402, 141] width 21 height 9
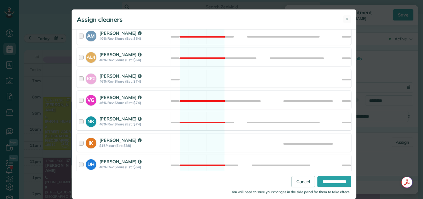
scroll to position [302, 0]
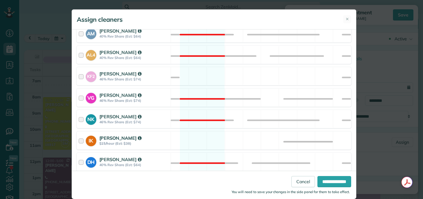
click at [79, 141] on div at bounding box center [82, 140] width 7 height 11
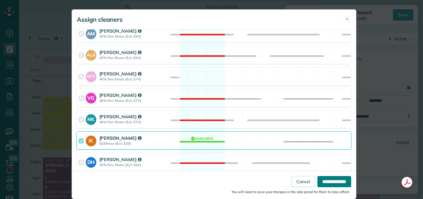
click at [318, 179] on input "**********" at bounding box center [335, 181] width 34 height 11
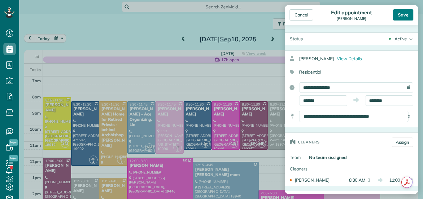
click at [404, 12] on div "Save" at bounding box center [403, 14] width 20 height 11
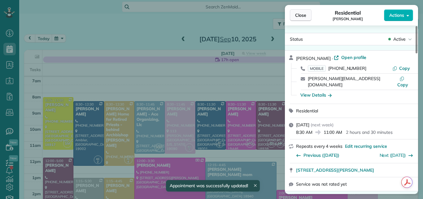
click at [302, 13] on span "Close" at bounding box center [300, 15] width 11 height 6
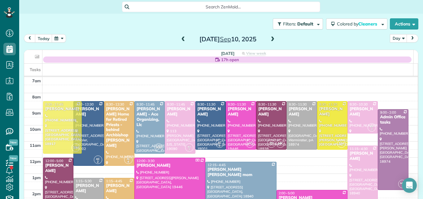
drag, startPoint x: 67, startPoint y: 105, endPoint x: 66, endPoint y: 111, distance: 6.0
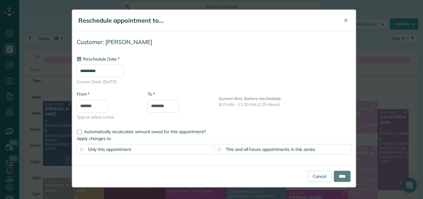
type input "**********"
click at [342, 175] on input "****" at bounding box center [342, 175] width 17 height 11
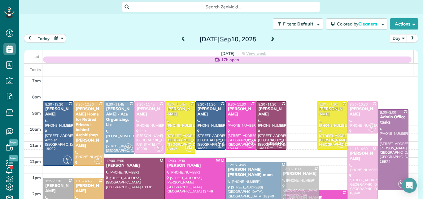
drag, startPoint x: 304, startPoint y: 132, endPoint x: 306, endPoint y: 195, distance: 62.9
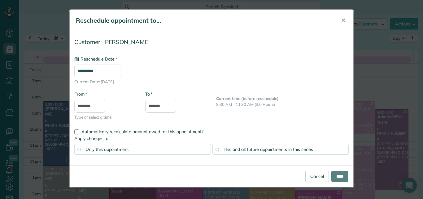
type input "**********"
click at [312, 176] on link "Cancel" at bounding box center [318, 175] width 24 height 11
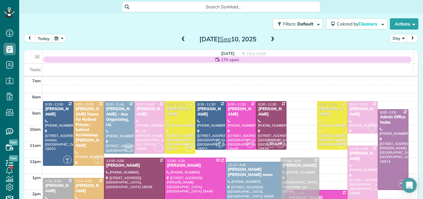
drag, startPoint x: 295, startPoint y: 105, endPoint x: 297, endPoint y: 161, distance: 56.1
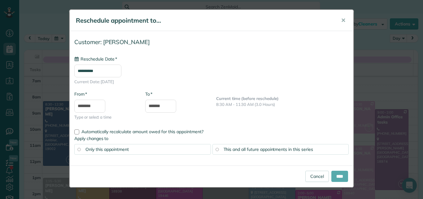
type input "**********"
click at [334, 173] on input "****" at bounding box center [340, 175] width 17 height 11
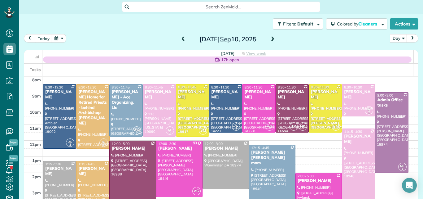
scroll to position [9, 0]
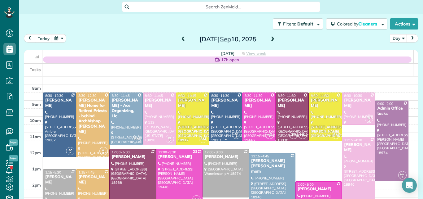
click at [215, 111] on div at bounding box center [226, 117] width 33 height 48
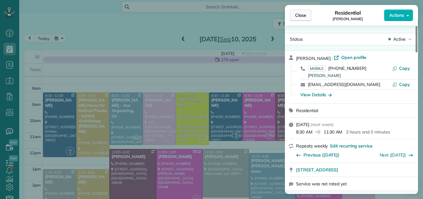
click at [299, 12] on span "Close" at bounding box center [300, 15] width 11 height 6
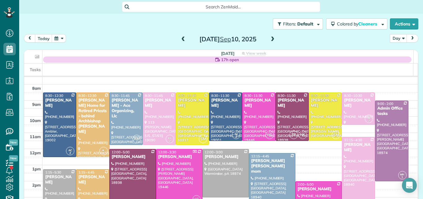
click at [180, 40] on span at bounding box center [183, 40] width 7 height 6
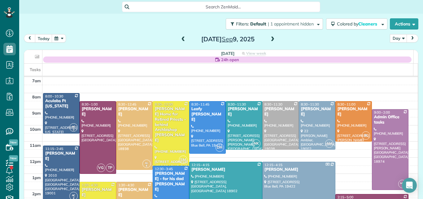
click at [180, 40] on span at bounding box center [183, 40] width 7 height 6
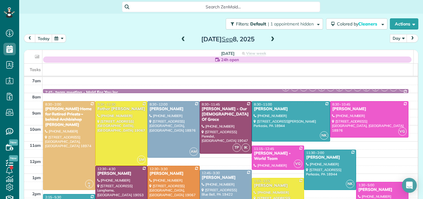
click at [269, 38] on span at bounding box center [272, 40] width 7 height 6
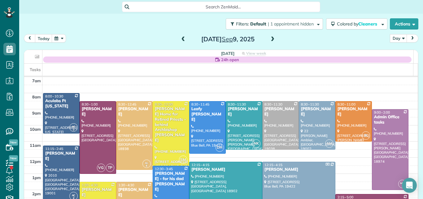
click at [181, 38] on span at bounding box center [183, 40] width 7 height 6
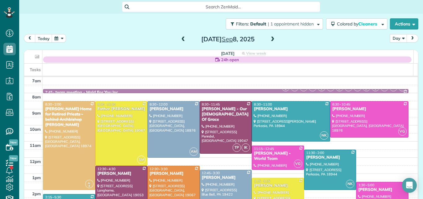
click at [181, 38] on span at bounding box center [183, 40] width 7 height 6
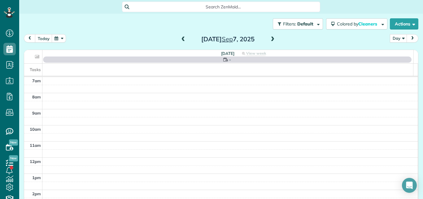
click at [181, 38] on span at bounding box center [183, 40] width 7 height 6
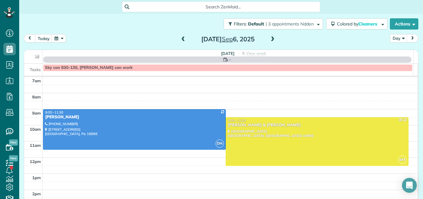
click at [181, 38] on span at bounding box center [183, 40] width 7 height 6
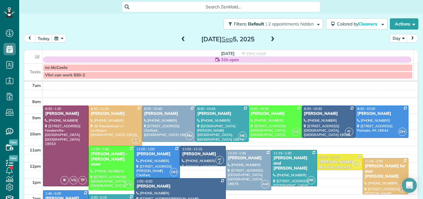
click at [181, 38] on span at bounding box center [183, 40] width 7 height 6
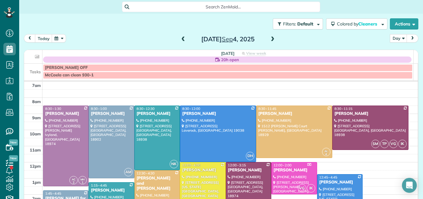
click at [181, 38] on span at bounding box center [183, 40] width 7 height 6
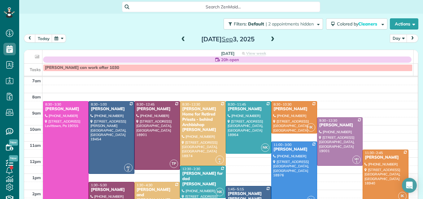
click at [181, 38] on span at bounding box center [183, 40] width 7 height 6
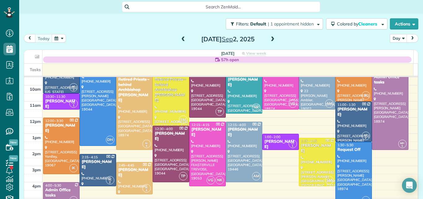
scroll to position [38, 0]
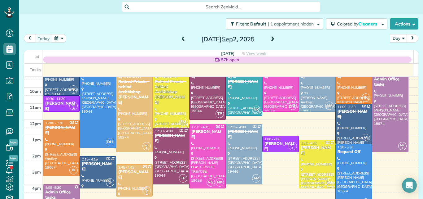
click at [269, 37] on span at bounding box center [272, 40] width 7 height 6
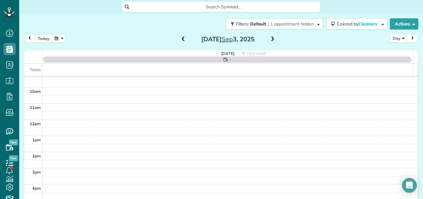
scroll to position [0, 0]
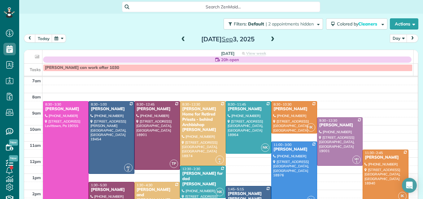
click at [269, 37] on span at bounding box center [272, 40] width 7 height 6
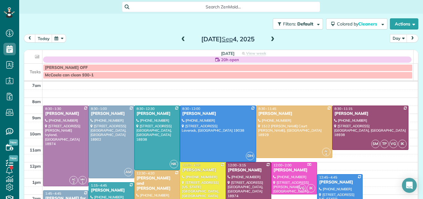
click at [269, 39] on span at bounding box center [272, 40] width 7 height 6
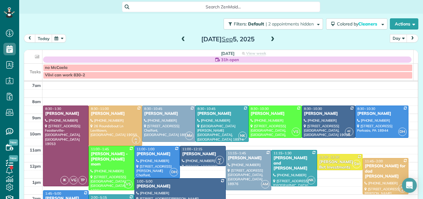
click at [269, 37] on span at bounding box center [272, 40] width 7 height 6
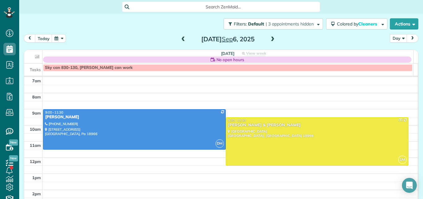
click at [269, 37] on span at bounding box center [272, 40] width 7 height 6
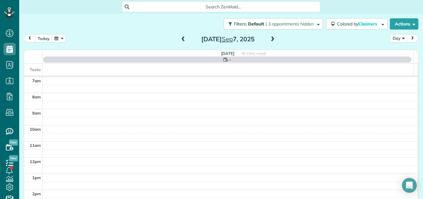
click at [269, 37] on span at bounding box center [272, 40] width 7 height 6
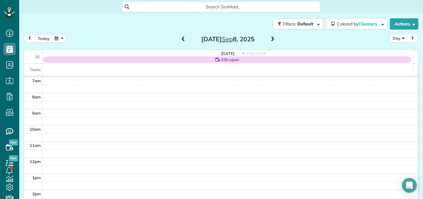
click at [231, 61] on span "63h open" at bounding box center [230, 59] width 18 height 6
click at [271, 39] on span at bounding box center [272, 40] width 7 height 6
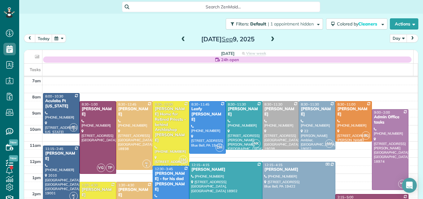
click at [180, 38] on span at bounding box center [183, 40] width 7 height 6
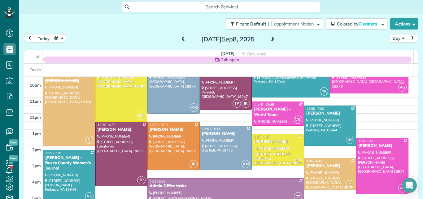
scroll to position [43, 0]
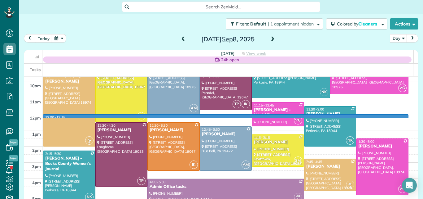
click at [408, 116] on td at bounding box center [230, 118] width 376 height 8
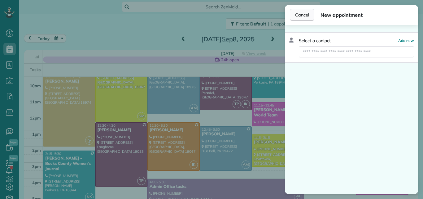
click at [298, 13] on span "Cancel" at bounding box center [302, 15] width 14 height 6
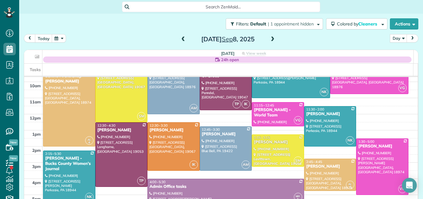
click at [298, 13] on span "Cancel" at bounding box center [302, 15] width 14 height 6
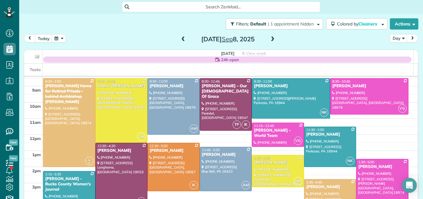
scroll to position [21, 0]
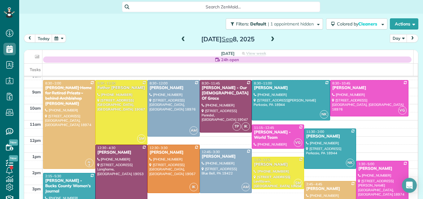
click at [270, 37] on span at bounding box center [272, 40] width 7 height 6
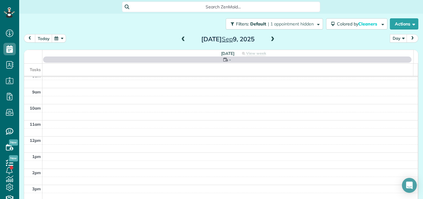
scroll to position [0, 0]
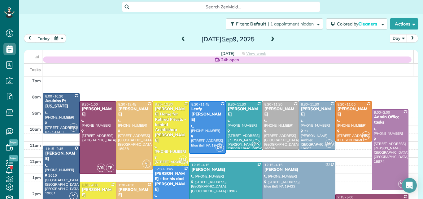
click at [180, 38] on span at bounding box center [183, 40] width 7 height 6
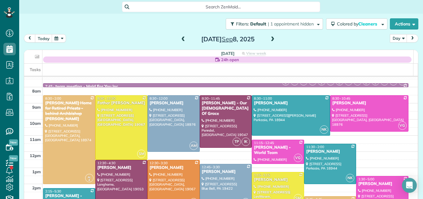
scroll to position [22, 0]
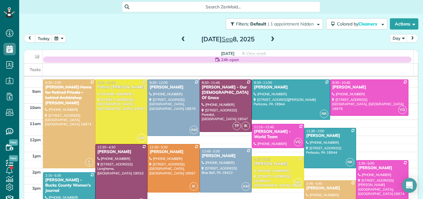
click at [269, 38] on span at bounding box center [272, 40] width 7 height 6
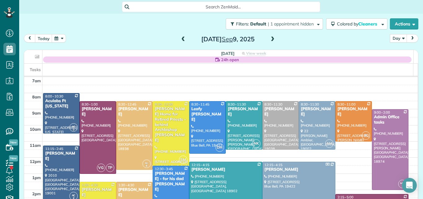
click at [270, 39] on span at bounding box center [272, 40] width 7 height 6
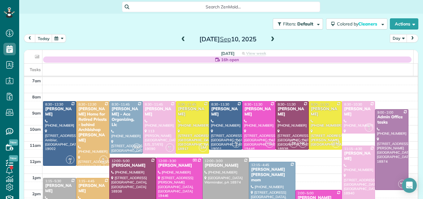
click at [180, 40] on span at bounding box center [183, 40] width 7 height 6
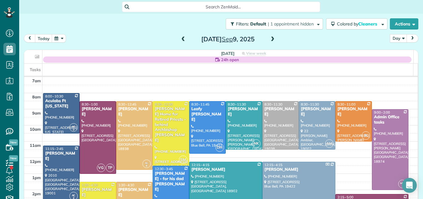
click at [270, 39] on span at bounding box center [272, 40] width 7 height 6
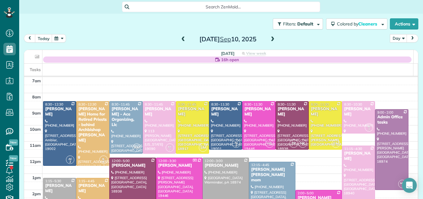
click at [270, 39] on span at bounding box center [272, 40] width 7 height 6
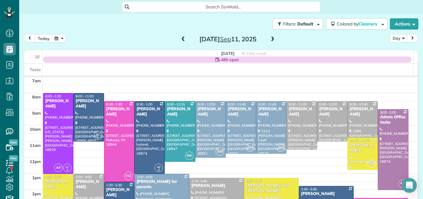
click at [270, 39] on span at bounding box center [272, 40] width 7 height 6
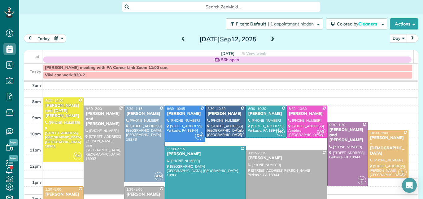
click at [270, 39] on span at bounding box center [272, 40] width 7 height 6
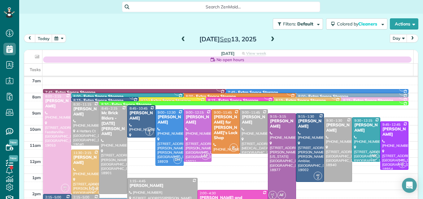
click at [180, 39] on span at bounding box center [183, 40] width 7 height 6
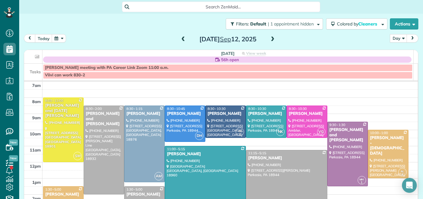
click at [180, 39] on span at bounding box center [183, 40] width 7 height 6
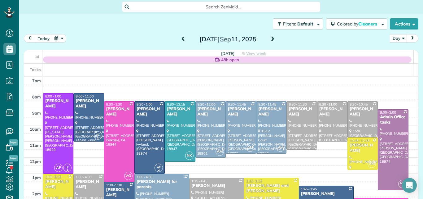
click at [180, 39] on span at bounding box center [183, 40] width 7 height 6
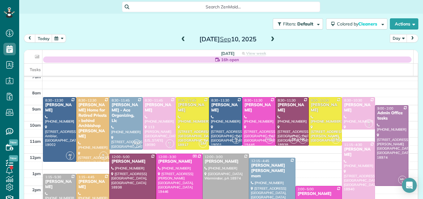
scroll to position [10, 0]
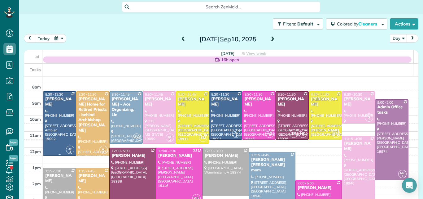
click at [60, 137] on div at bounding box center [59, 123] width 33 height 64
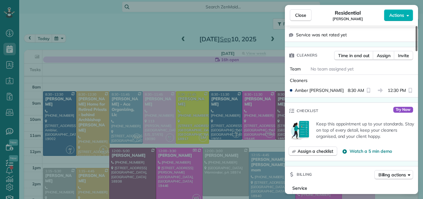
scroll to position [145, 0]
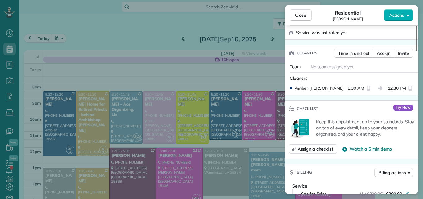
drag, startPoint x: 416, startPoint y: 43, endPoint x: 414, endPoint y: 64, distance: 21.9
click at [416, 51] on div at bounding box center [417, 38] width 2 height 25
drag, startPoint x: 64, startPoint y: 113, endPoint x: 62, endPoint y: 129, distance: 16.3
click at [62, 129] on div "Close Residential Chip Bowers Actions Status Active Chip Bowers · Open profile …" at bounding box center [211, 99] width 423 height 199
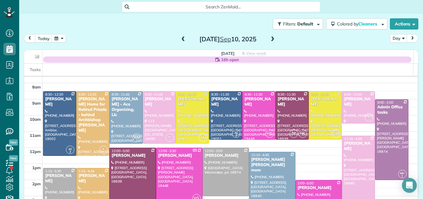
scroll to position [15, 0]
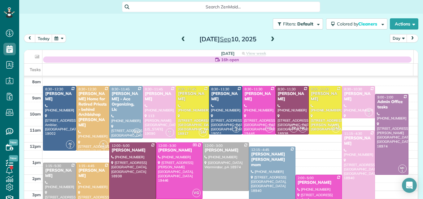
click at [270, 40] on span at bounding box center [272, 40] width 7 height 6
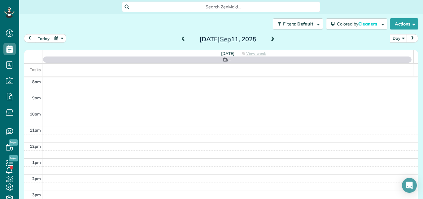
scroll to position [0, 0]
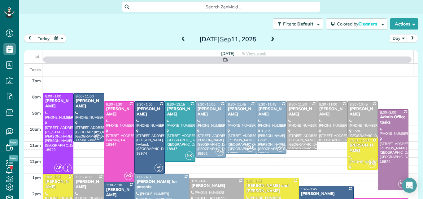
click at [270, 40] on span at bounding box center [272, 40] width 7 height 6
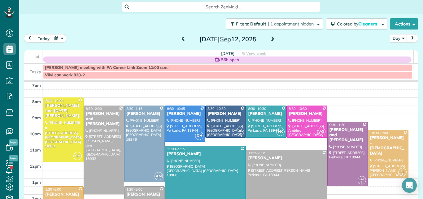
click at [182, 38] on span at bounding box center [183, 40] width 7 height 6
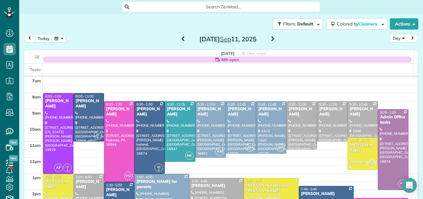
click at [180, 39] on span at bounding box center [183, 40] width 7 height 6
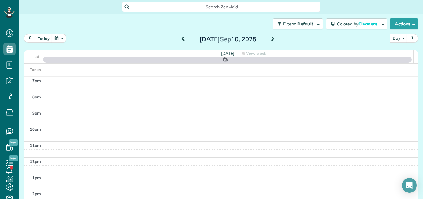
click at [180, 39] on span at bounding box center [183, 40] width 7 height 6
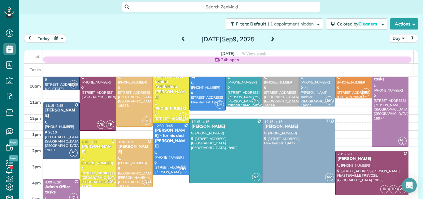
scroll to position [50, 0]
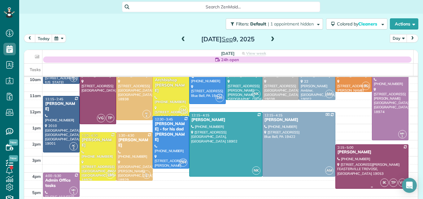
click at [370, 155] on div at bounding box center [372, 166] width 73 height 44
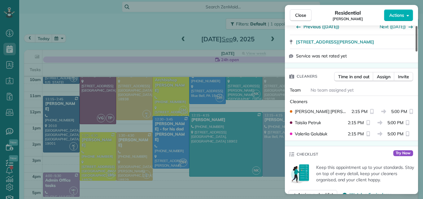
scroll to position [86, 0]
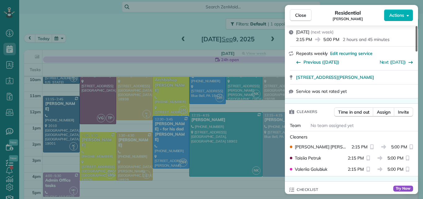
drag, startPoint x: 416, startPoint y: 44, endPoint x: 416, endPoint y: 57, distance: 13.0
click at [416, 51] on div at bounding box center [417, 38] width 2 height 25
click at [302, 13] on span "Close" at bounding box center [300, 15] width 11 height 6
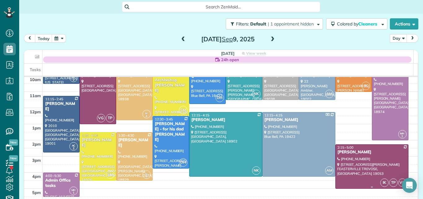
click at [359, 153] on div "Tina E Frascella" at bounding box center [372, 151] width 69 height 5
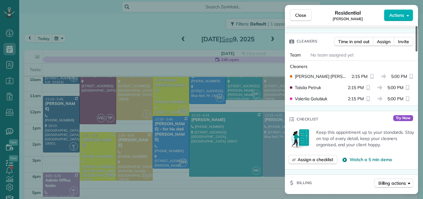
drag, startPoint x: 417, startPoint y: 47, endPoint x: 415, endPoint y: 71, distance: 23.7
click at [416, 51] on div at bounding box center [417, 38] width 2 height 25
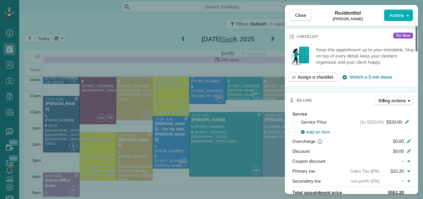
scroll to position [241, 0]
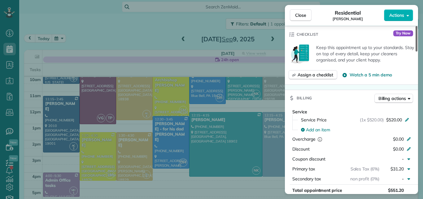
drag, startPoint x: 415, startPoint y: 71, endPoint x: 413, endPoint y: 84, distance: 12.8
click at [416, 51] on div at bounding box center [417, 38] width 2 height 25
click at [301, 14] on span "Close" at bounding box center [300, 15] width 11 height 6
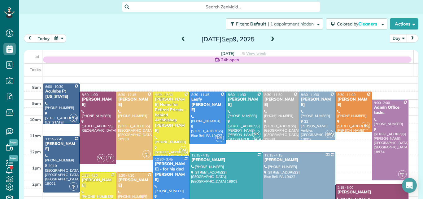
scroll to position [4, 0]
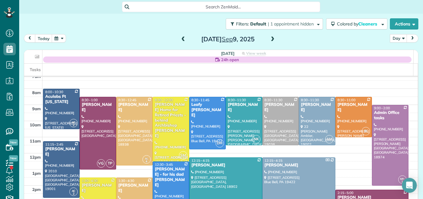
click at [180, 41] on span at bounding box center [183, 40] width 7 height 6
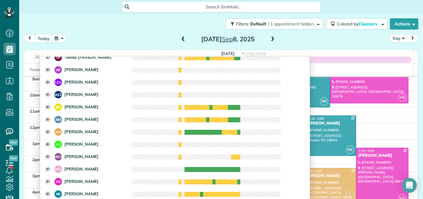
scroll to position [0, 0]
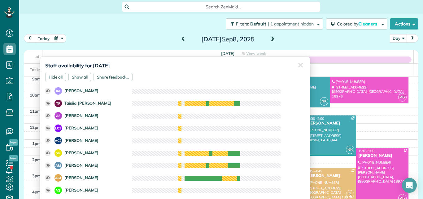
drag, startPoint x: 305, startPoint y: 100, endPoint x: 313, endPoint y: 43, distance: 57.6
click at [313, 43] on div "today Day Day Week Month Monday Sep 8, 2025 Monday 24h open Staff availability …" at bounding box center [221, 110] width 395 height 152
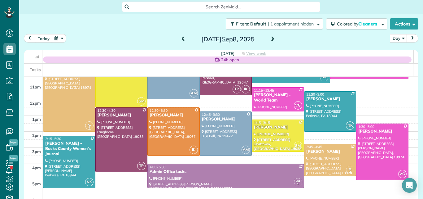
scroll to position [55, 0]
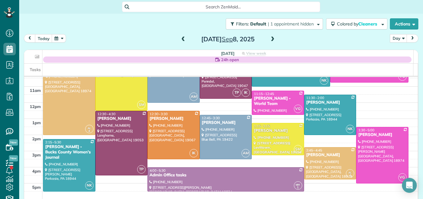
click at [269, 41] on span at bounding box center [272, 40] width 7 height 6
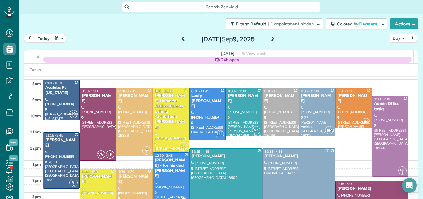
scroll to position [12, 0]
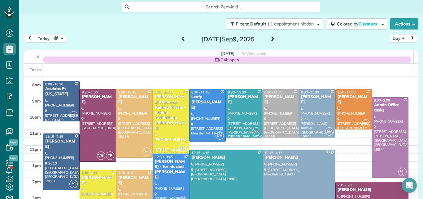
click at [270, 38] on span at bounding box center [272, 40] width 7 height 6
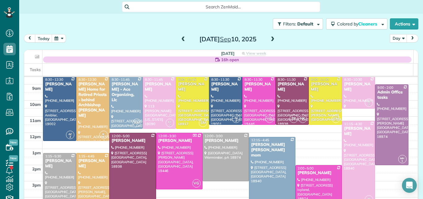
scroll to position [18, 0]
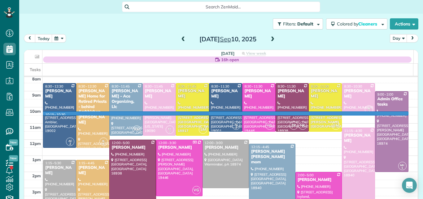
click at [406, 113] on td at bounding box center [230, 111] width 376 height 8
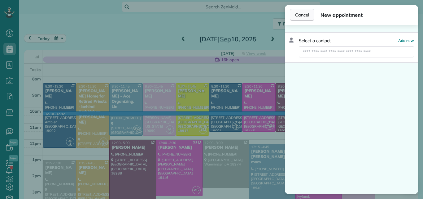
click at [299, 14] on span "Cancel" at bounding box center [302, 15] width 14 height 6
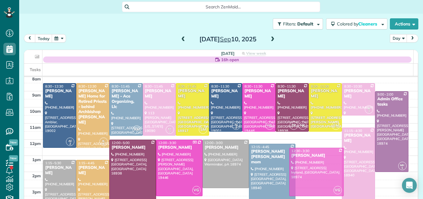
drag, startPoint x: 316, startPoint y: 187, endPoint x: 316, endPoint y: 161, distance: 25.7
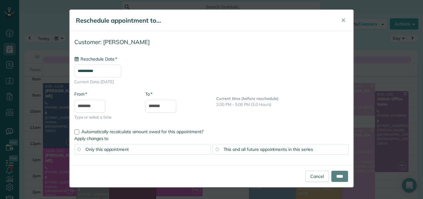
type input "**********"
click at [337, 174] on input "****" at bounding box center [340, 175] width 17 height 11
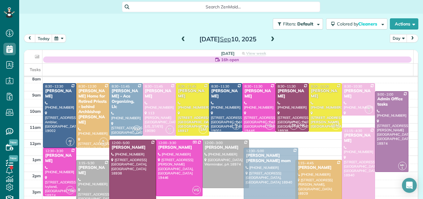
drag, startPoint x: 279, startPoint y: 164, endPoint x: 277, endPoint y: 168, distance: 3.9
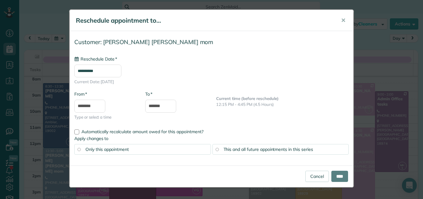
type input "**********"
click at [337, 173] on input "****" at bounding box center [340, 175] width 17 height 11
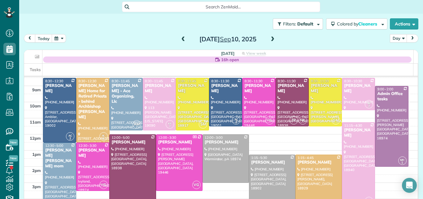
scroll to position [20, 0]
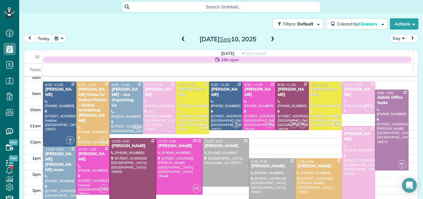
click at [229, 60] on span "16h open" at bounding box center [230, 59] width 18 height 6
click at [222, 59] on span "16h open" at bounding box center [230, 59] width 18 height 6
click at [180, 38] on span at bounding box center [183, 40] width 7 height 6
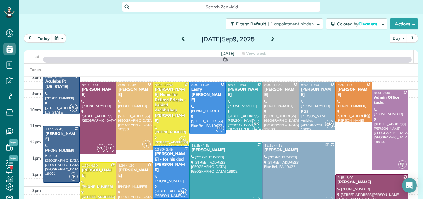
scroll to position [0, 0]
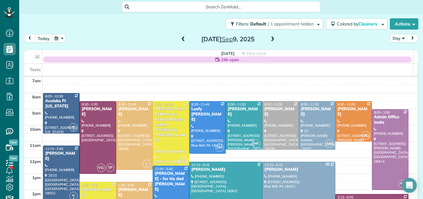
click at [269, 39] on span at bounding box center [272, 40] width 7 height 6
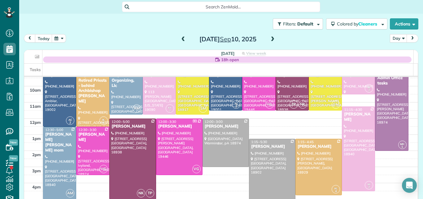
scroll to position [40, 0]
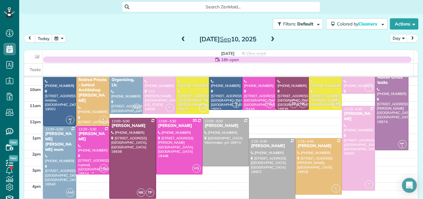
click at [95, 147] on div at bounding box center [93, 150] width 33 height 48
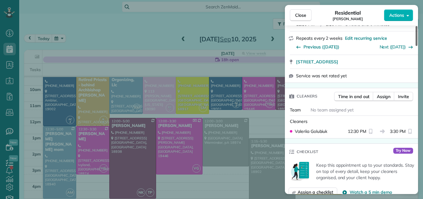
drag, startPoint x: 418, startPoint y: 42, endPoint x: 417, endPoint y: 70, distance: 27.6
click at [417, 46] on div at bounding box center [417, 36] width 2 height 20
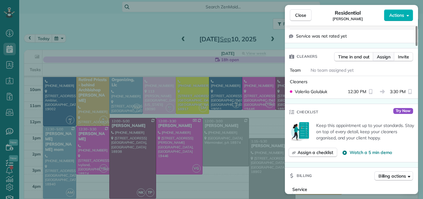
click at [385, 54] on span "Assign" at bounding box center [384, 57] width 14 height 6
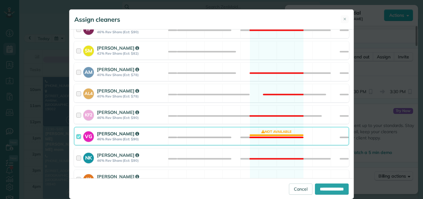
scroll to position [317, 0]
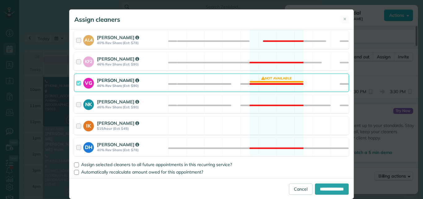
click at [74, 82] on div "VG Valeriia Golubiuk 46% Rev Share (Est: $90)" at bounding box center [121, 83] width 94 height 18
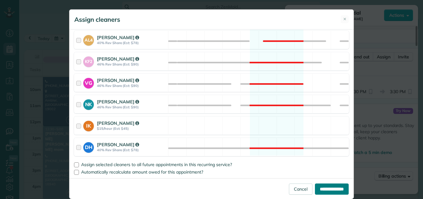
click at [319, 187] on input "**********" at bounding box center [332, 188] width 34 height 11
type input "**********"
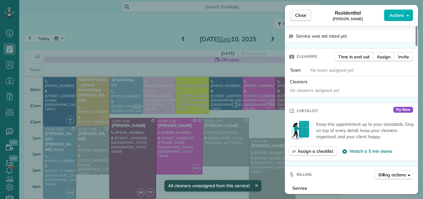
click at [302, 14] on span "Close" at bounding box center [300, 15] width 11 height 6
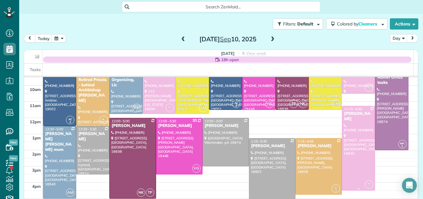
click at [352, 143] on div at bounding box center [359, 148] width 33 height 84
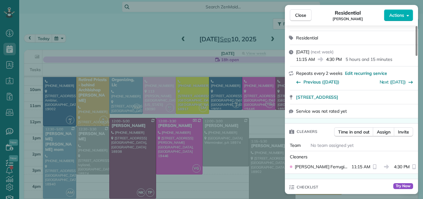
scroll to position [89, 0]
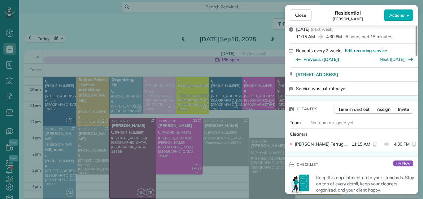
drag, startPoint x: 417, startPoint y: 46, endPoint x: 419, endPoint y: 62, distance: 15.9
click at [418, 56] on div at bounding box center [417, 41] width 2 height 30
click at [387, 108] on span "Assign" at bounding box center [384, 109] width 14 height 6
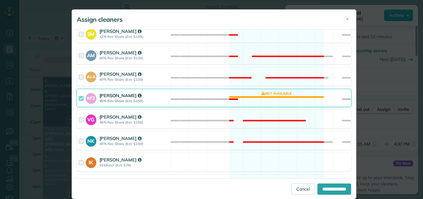
scroll to position [291, 0]
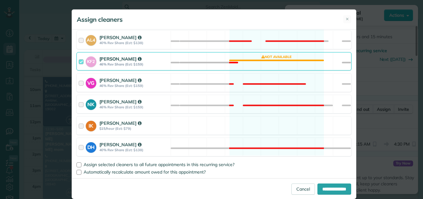
click at [79, 61] on div at bounding box center [82, 60] width 7 height 11
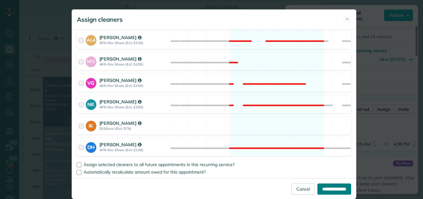
click at [327, 186] on input "**********" at bounding box center [335, 188] width 34 height 11
type input "**********"
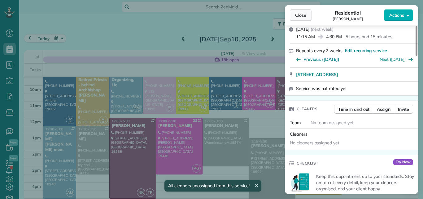
click at [298, 17] on span "Close" at bounding box center [300, 15] width 11 height 6
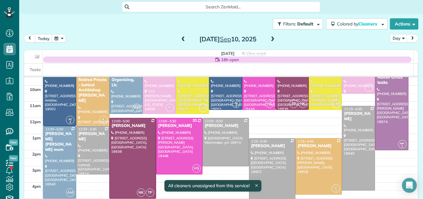
click at [298, 17] on body "Dashboard Scheduling Calendar View List View Dispatch View - Weekly scheduling …" at bounding box center [211, 99] width 423 height 199
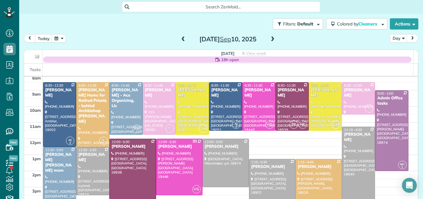
scroll to position [15, 0]
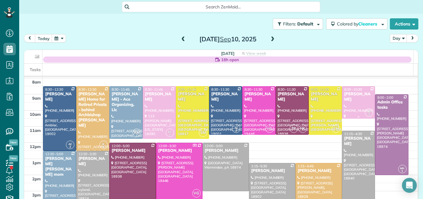
click at [356, 96] on div "[PERSON_NAME]" at bounding box center [358, 96] width 29 height 11
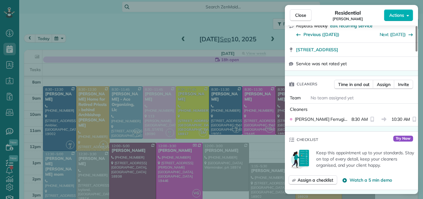
scroll to position [126, 0]
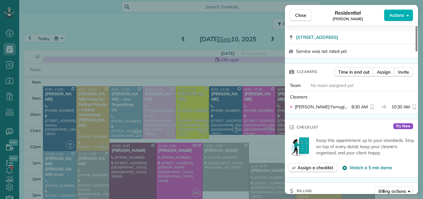
drag, startPoint x: 417, startPoint y: 45, endPoint x: 414, endPoint y: 64, distance: 19.4
click at [416, 51] on div at bounding box center [417, 38] width 2 height 25
click at [386, 71] on span "Assign" at bounding box center [384, 72] width 14 height 6
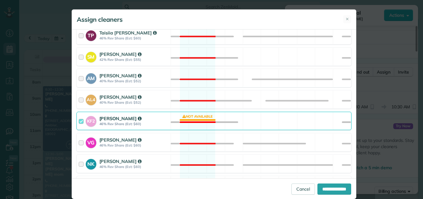
scroll to position [290, 0]
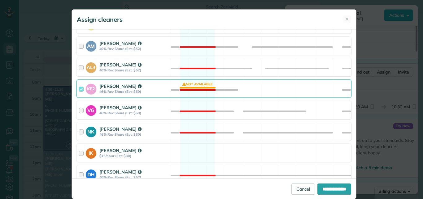
click at [79, 88] on div at bounding box center [82, 88] width 7 height 11
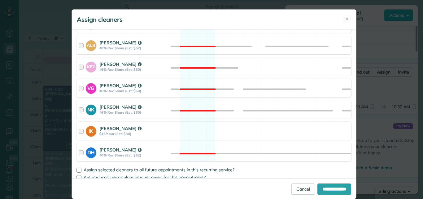
scroll to position [317, 0]
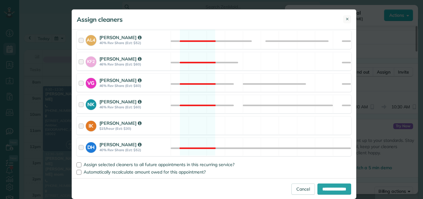
click at [346, 17] on span "✕" at bounding box center [347, 19] width 3 height 6
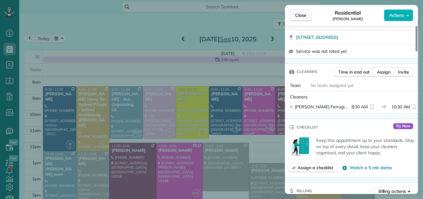
click at [306, 14] on span "Close" at bounding box center [300, 15] width 11 height 6
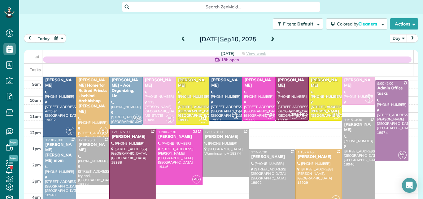
scroll to position [35, 0]
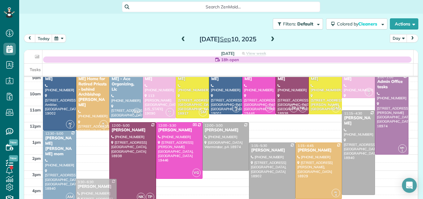
drag, startPoint x: 85, startPoint y: 149, endPoint x: 81, endPoint y: 196, distance: 47.0
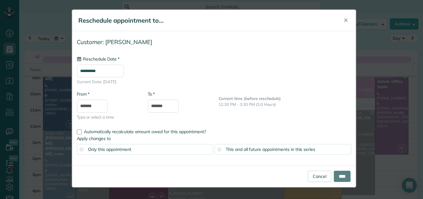
type input "**********"
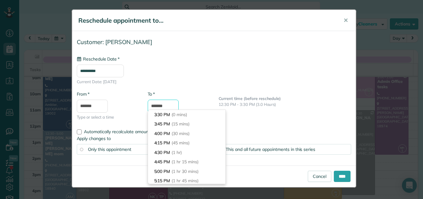
click at [161, 104] on input "*******" at bounding box center [163, 106] width 31 height 13
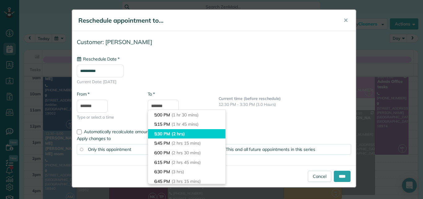
type input "*******"
click at [217, 131] on li "5:30 PM (2 hrs)" at bounding box center [186, 134] width 77 height 10
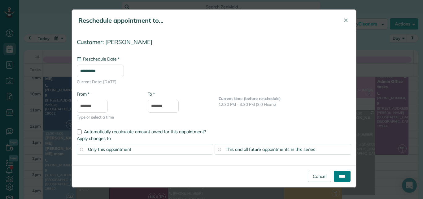
click at [339, 175] on input "****" at bounding box center [342, 175] width 17 height 11
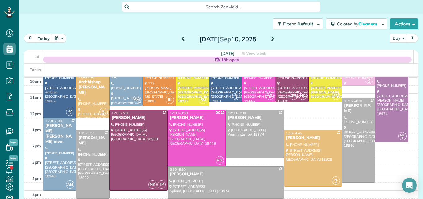
scroll to position [52, 0]
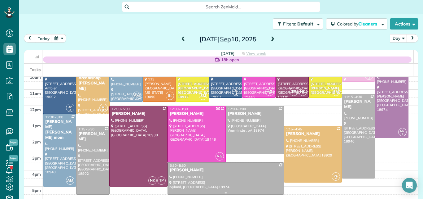
click at [250, 176] on div at bounding box center [226, 178] width 116 height 32
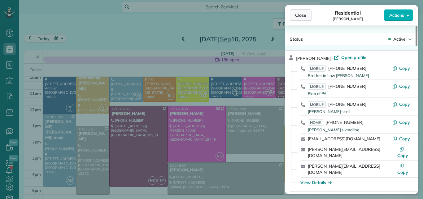
click at [296, 15] on span "Close" at bounding box center [300, 15] width 11 height 6
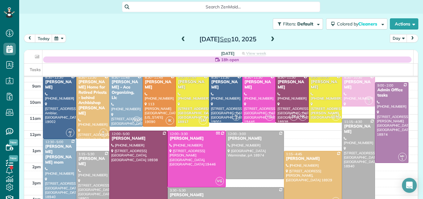
scroll to position [15, 0]
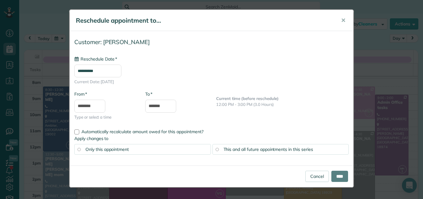
type input "**********"
click at [334, 175] on input "****" at bounding box center [340, 175] width 17 height 11
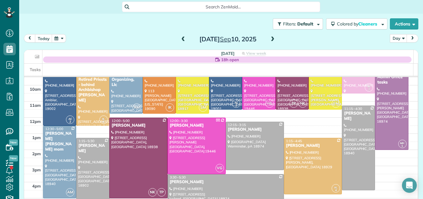
scroll to position [41, 0]
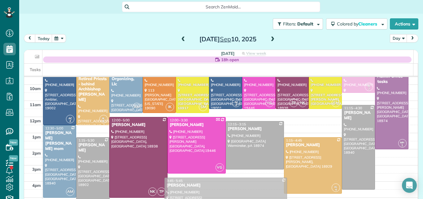
drag, startPoint x: 266, startPoint y: 177, endPoint x: 266, endPoint y: 181, distance: 4.0
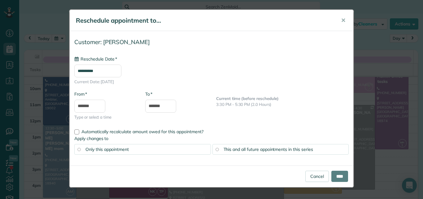
type input "**********"
click at [157, 105] on input "*******" at bounding box center [160, 106] width 31 height 13
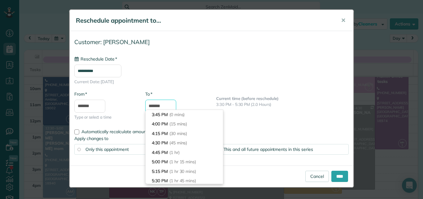
scroll to position [66, 0]
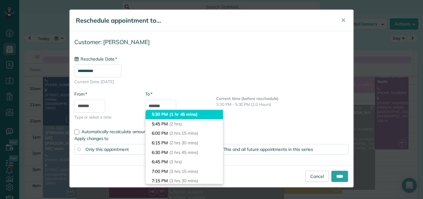
type input "*******"
click at [164, 113] on li "5:30 PM (1 hr 45 mins)" at bounding box center [184, 114] width 77 height 10
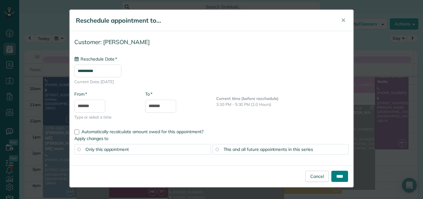
click at [335, 174] on input "****" at bounding box center [340, 175] width 17 height 11
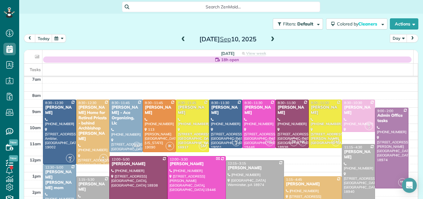
scroll to position [3, 0]
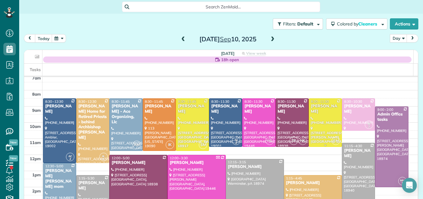
click at [325, 107] on div "Brian Gralnick" at bounding box center [325, 109] width 29 height 11
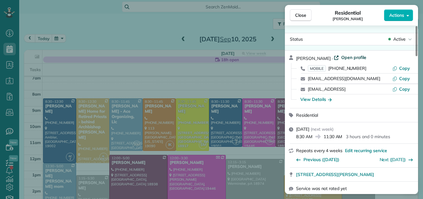
click at [355, 57] on span "Open profile" at bounding box center [354, 57] width 25 height 6
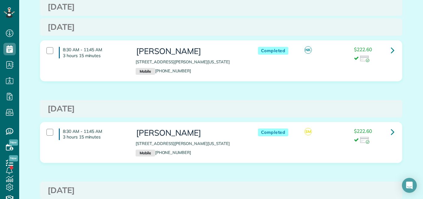
scroll to position [25, 0]
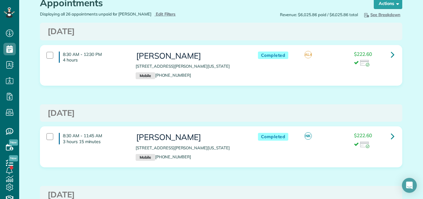
drag, startPoint x: 412, startPoint y: 19, endPoint x: 411, endPoint y: 7, distance: 11.5
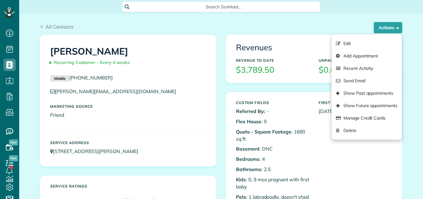
click at [365, 94] on link "Show Past appointments" at bounding box center [367, 93] width 71 height 12
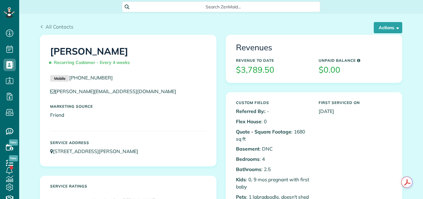
scroll to position [3, 3]
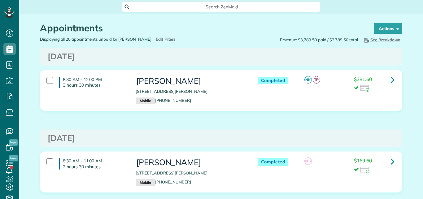
scroll to position [3, 3]
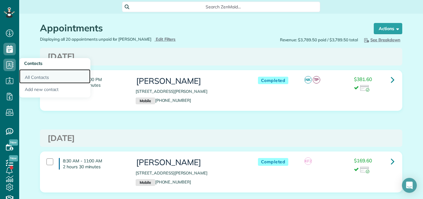
click at [33, 76] on link "All Contacts" at bounding box center [54, 76] width 71 height 14
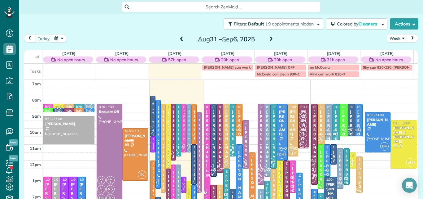
scroll to position [7, 0]
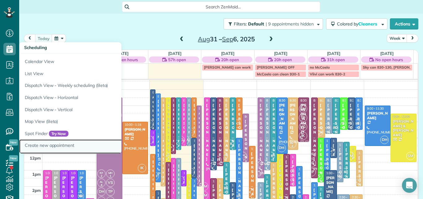
click at [34, 144] on link "Create new appointment" at bounding box center [96, 146] width 155 height 14
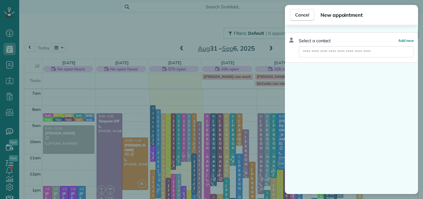
scroll to position [3, 3]
click at [336, 50] on input "text" at bounding box center [356, 51] width 115 height 11
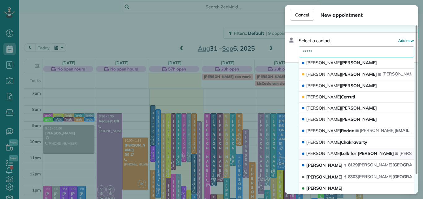
type input "*****"
click at [328, 151] on span "Shawn Lolk for Robert Konopka" at bounding box center [351, 153] width 88 height 6
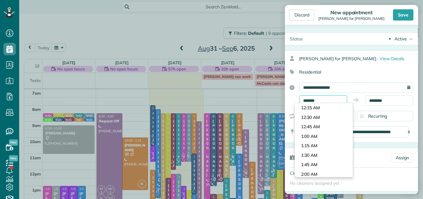
click at [330, 99] on input "*******" at bounding box center [323, 100] width 48 height 11
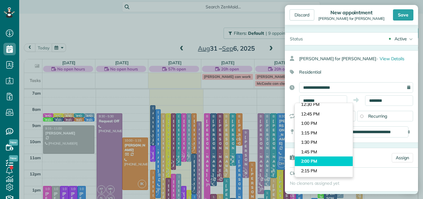
type input "*******"
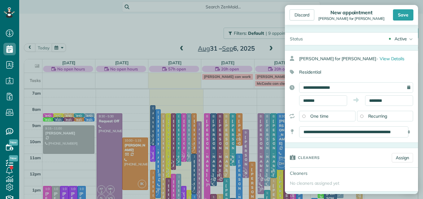
click at [333, 159] on body "Dashboard Scheduling Calendar View List View Dispatch View - Weekly scheduling …" at bounding box center [211, 99] width 423 height 199
click at [385, 98] on input "********" at bounding box center [389, 100] width 48 height 11
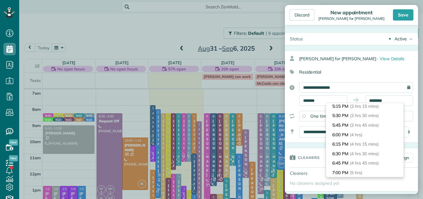
scroll to position [151, 0]
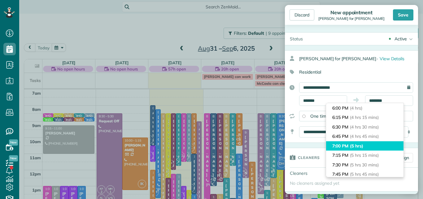
type input "*******"
click at [373, 141] on li "7:00 PM (5 hrs)" at bounding box center [364, 146] width 77 height 10
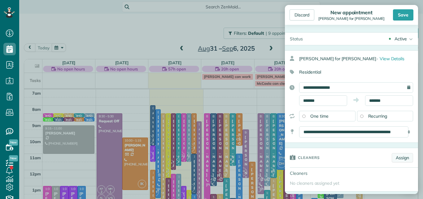
click at [398, 157] on link "Assign" at bounding box center [402, 157] width 21 height 9
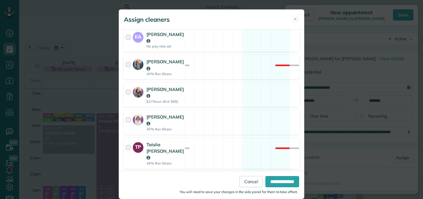
scroll to position [208, 0]
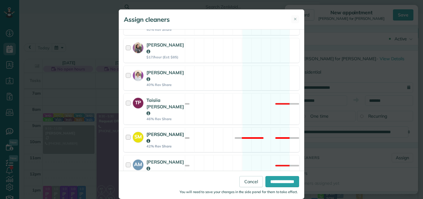
click at [126, 131] on div at bounding box center [129, 140] width 7 height 18
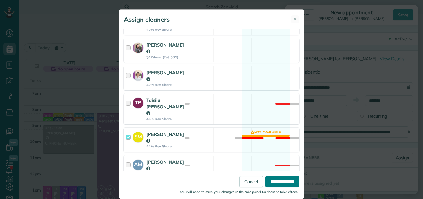
click at [280, 181] on input "**********" at bounding box center [283, 181] width 34 height 11
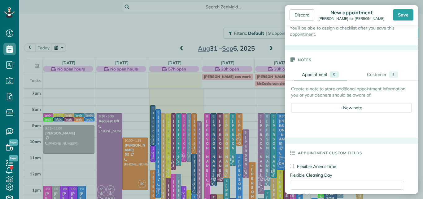
scroll to position [228, 0]
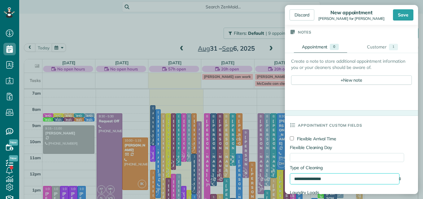
click at [365, 180] on select "**********" at bounding box center [345, 178] width 110 height 11
select select "**********"
click at [290, 174] on select "**********" at bounding box center [345, 178] width 110 height 11
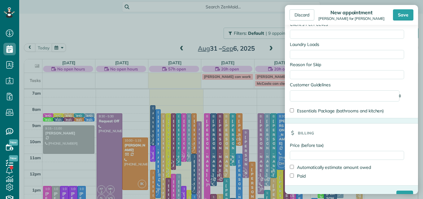
scroll to position [486, 0]
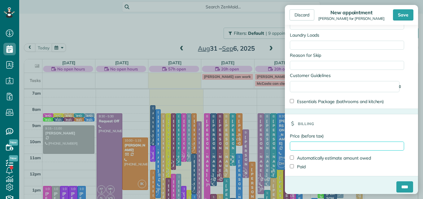
click at [362, 150] on input "Price (before tax)" at bounding box center [347, 145] width 114 height 9
type input "******"
click at [397, 181] on input "****" at bounding box center [405, 186] width 17 height 11
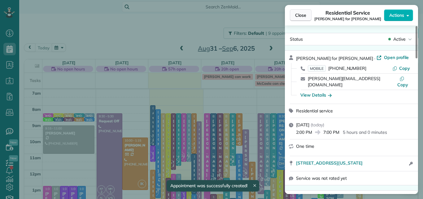
click at [302, 14] on span "Close" at bounding box center [300, 15] width 11 height 6
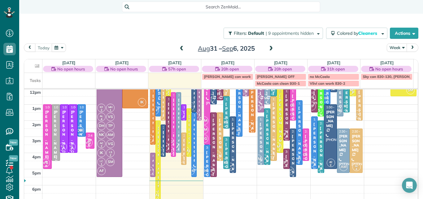
scroll to position [89, 0]
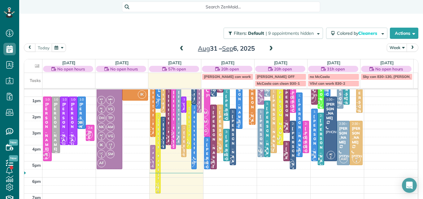
click at [156, 147] on div at bounding box center [158, 153] width 5 height 80
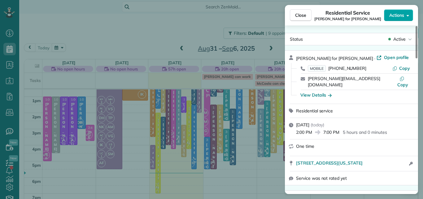
click at [399, 12] on span "Actions" at bounding box center [397, 15] width 15 height 6
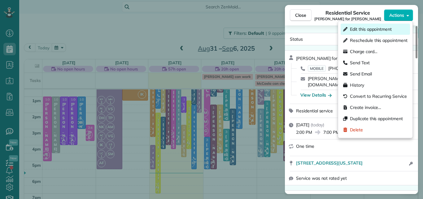
click at [368, 27] on span "Edit this appointment" at bounding box center [371, 29] width 42 height 6
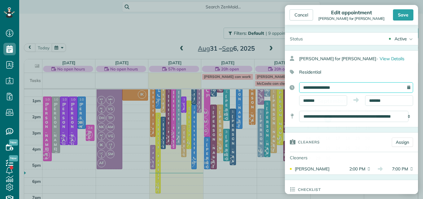
click at [352, 85] on input "**********" at bounding box center [356, 87] width 114 height 11
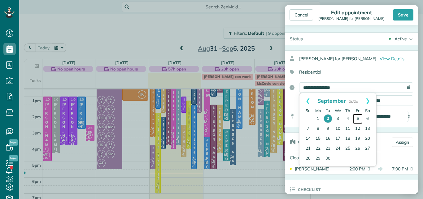
click at [357, 116] on link "5" at bounding box center [358, 119] width 10 height 10
type input "**********"
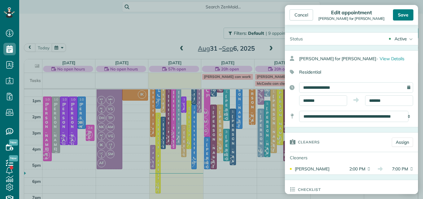
click at [402, 13] on div "Save" at bounding box center [403, 14] width 20 height 11
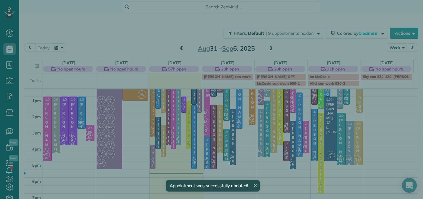
scroll to position [89, 0]
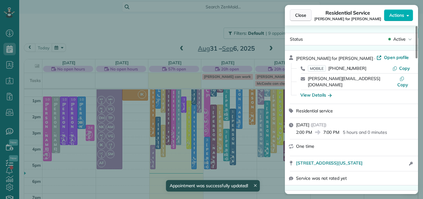
click at [303, 16] on span "Close" at bounding box center [300, 15] width 11 height 6
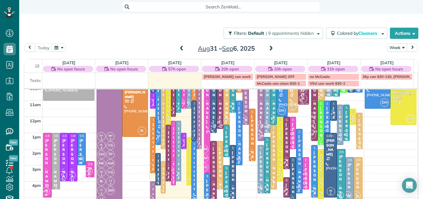
scroll to position [52, 0]
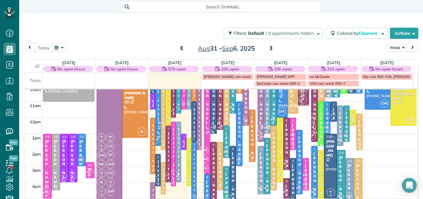
click at [352, 115] on div "Julie Sulpizio - Bet Investments" at bounding box center [353, 177] width 3 height 125
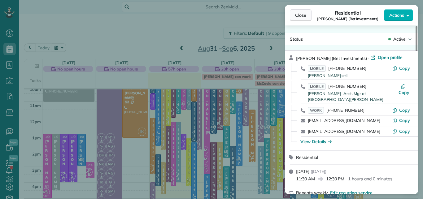
click at [300, 15] on span "Close" at bounding box center [300, 15] width 11 height 6
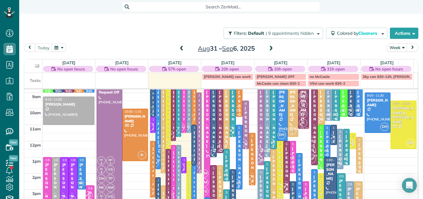
scroll to position [27, 0]
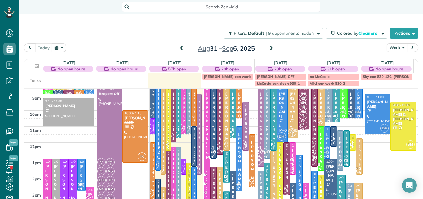
click at [392, 46] on button "Week" at bounding box center [397, 47] width 20 height 8
click at [391, 62] on link "Day" at bounding box center [411, 62] width 49 height 12
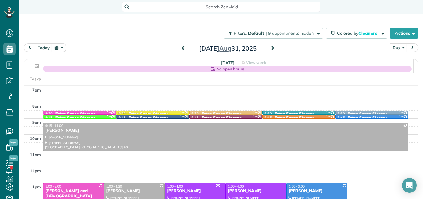
click at [271, 48] on span at bounding box center [272, 49] width 7 height 6
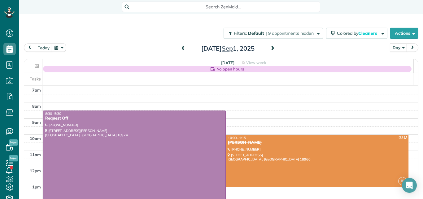
click at [271, 48] on span at bounding box center [272, 49] width 7 height 6
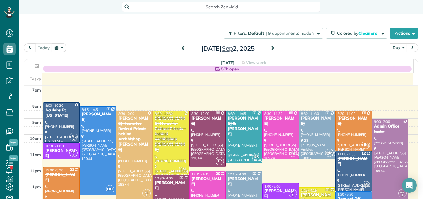
click at [271, 48] on span at bounding box center [272, 49] width 7 height 6
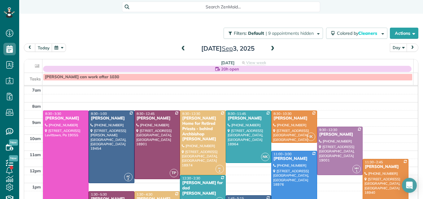
click at [271, 48] on span at bounding box center [272, 49] width 7 height 6
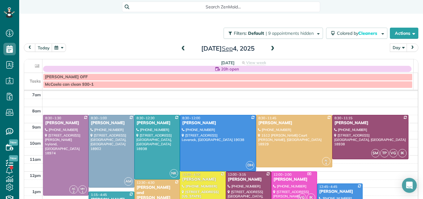
click at [273, 51] on span at bounding box center [272, 48] width 7 height 9
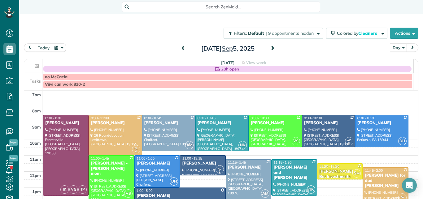
click at [270, 48] on span at bounding box center [272, 49] width 7 height 6
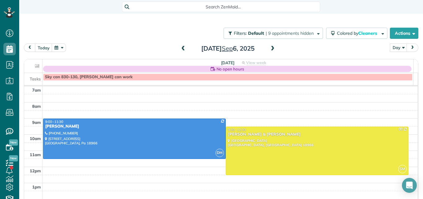
click at [270, 48] on span at bounding box center [272, 49] width 7 height 6
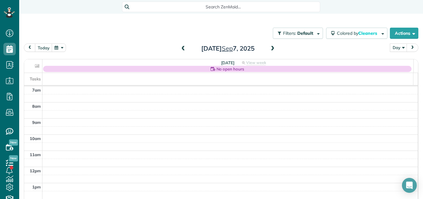
click at [270, 48] on span at bounding box center [272, 49] width 7 height 6
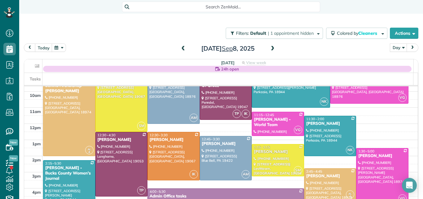
scroll to position [59, 0]
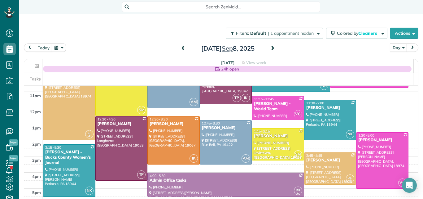
click at [272, 47] on span at bounding box center [272, 49] width 7 height 6
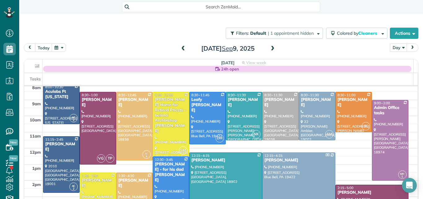
scroll to position [27, 0]
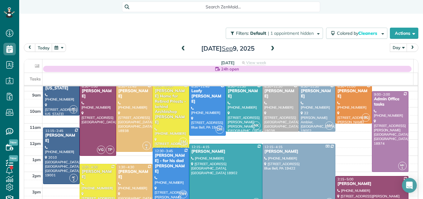
click at [270, 49] on span at bounding box center [272, 49] width 7 height 6
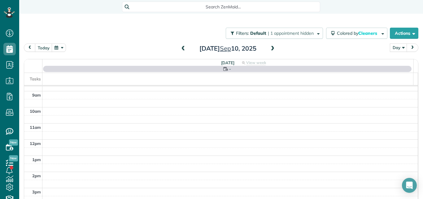
scroll to position [0, 0]
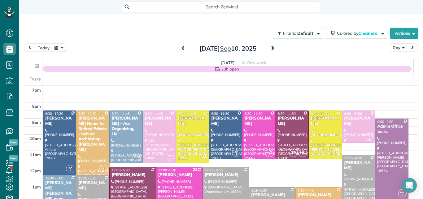
click at [181, 47] on span at bounding box center [183, 49] width 7 height 6
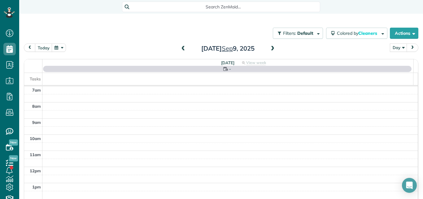
click at [181, 47] on span at bounding box center [183, 49] width 7 height 6
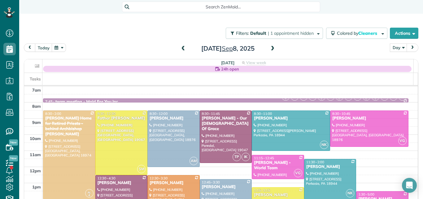
click at [181, 47] on span at bounding box center [183, 49] width 7 height 6
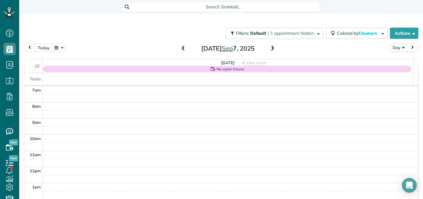
click at [181, 47] on span at bounding box center [183, 49] width 7 height 6
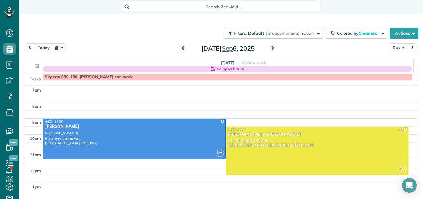
click at [181, 47] on span at bounding box center [183, 49] width 7 height 6
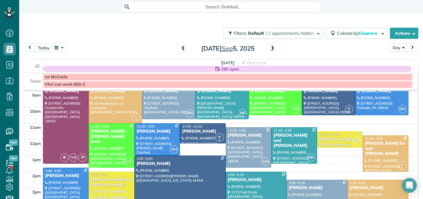
scroll to position [20, 0]
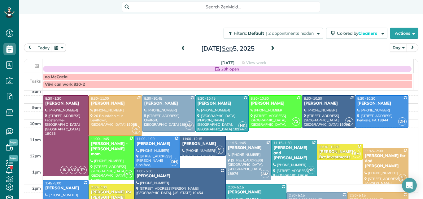
click at [272, 49] on span at bounding box center [272, 49] width 7 height 6
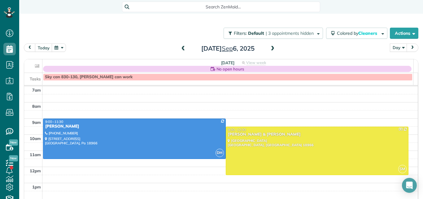
click at [272, 49] on span at bounding box center [272, 49] width 7 height 6
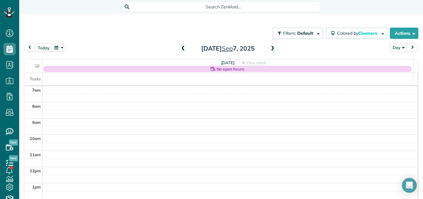
click at [272, 49] on span at bounding box center [272, 49] width 7 height 6
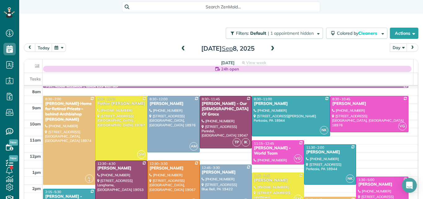
scroll to position [5, 0]
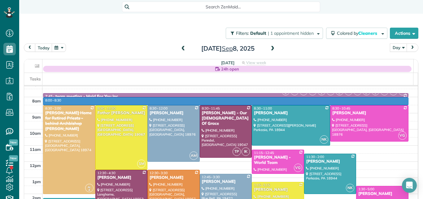
drag, startPoint x: 406, startPoint y: 100, endPoint x: 406, endPoint y: 104, distance: 3.7
click at [406, 104] on td at bounding box center [230, 101] width 376 height 8
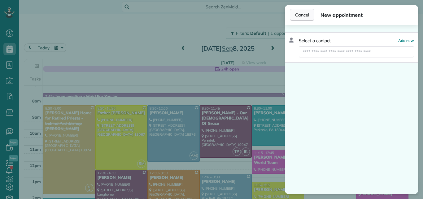
click at [306, 11] on button "Cancel" at bounding box center [302, 15] width 24 height 12
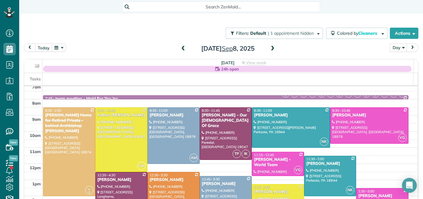
scroll to position [2, 0]
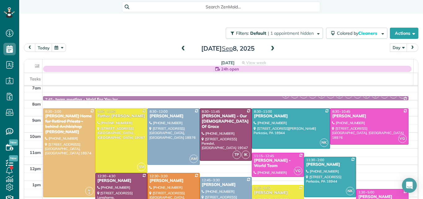
click at [271, 49] on span at bounding box center [272, 49] width 7 height 6
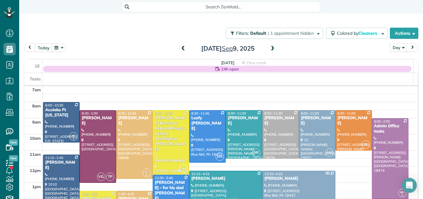
scroll to position [0, 0]
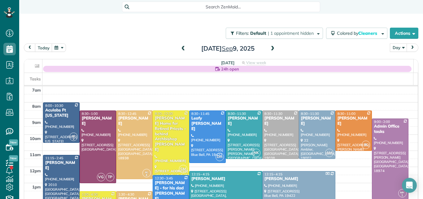
click at [270, 48] on span at bounding box center [272, 49] width 7 height 6
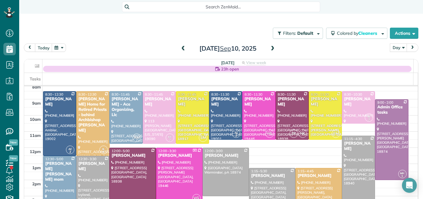
scroll to position [20, 0]
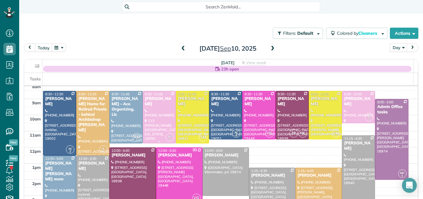
click at [157, 113] on div at bounding box center [159, 117] width 33 height 52
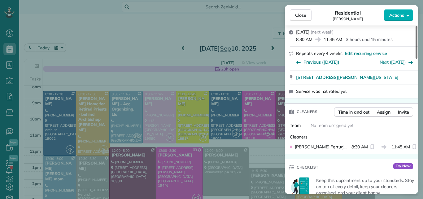
scroll to position [99, 0]
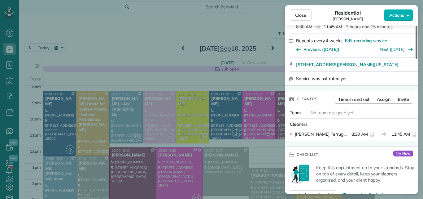
drag, startPoint x: 416, startPoint y: 36, endPoint x: 411, endPoint y: 55, distance: 19.8
click at [416, 55] on div at bounding box center [417, 42] width 2 height 33
click at [385, 98] on span "Assign" at bounding box center [384, 99] width 14 height 6
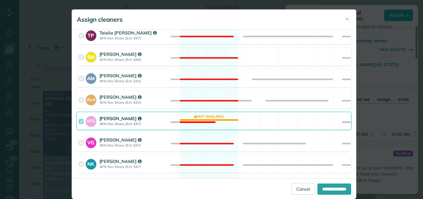
scroll to position [275, 0]
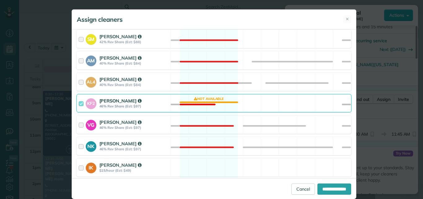
click at [79, 103] on div at bounding box center [82, 102] width 7 height 11
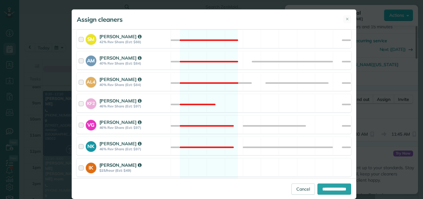
click at [79, 167] on div at bounding box center [82, 167] width 7 height 11
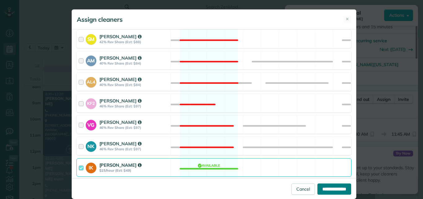
click at [318, 186] on input "**********" at bounding box center [335, 188] width 34 height 11
type input "**********"
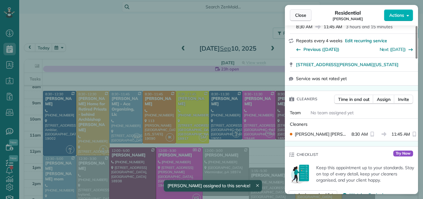
click at [302, 13] on span "Close" at bounding box center [300, 15] width 11 height 6
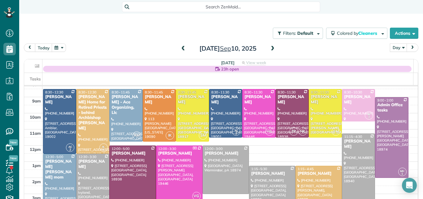
scroll to position [5, 0]
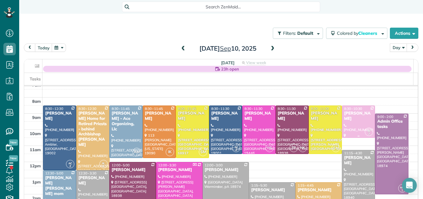
click at [349, 116] on div "[PERSON_NAME]" at bounding box center [358, 116] width 29 height 11
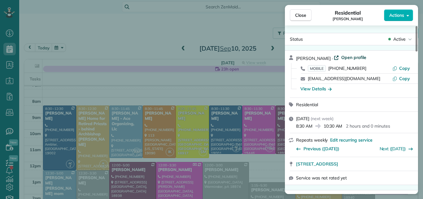
click at [355, 56] on span "Open profile" at bounding box center [354, 57] width 25 height 6
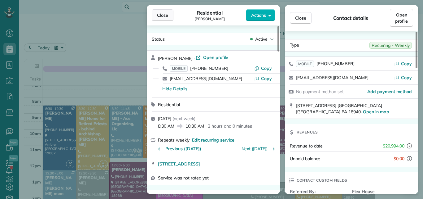
click at [159, 16] on span "Close" at bounding box center [162, 15] width 11 height 6
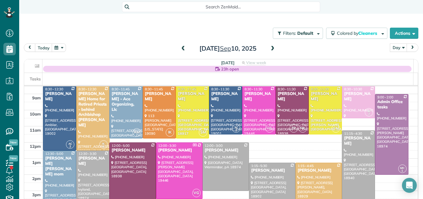
scroll to position [21, 0]
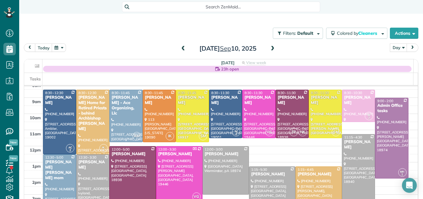
click at [131, 115] on div "Suzanne Kuhn - Ace Organizing, Llc" at bounding box center [125, 105] width 29 height 21
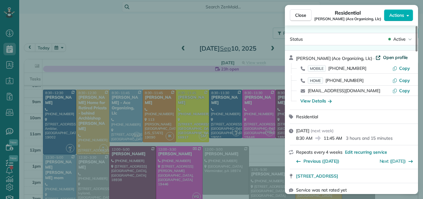
click at [385, 58] on span "Open profile" at bounding box center [395, 57] width 25 height 6
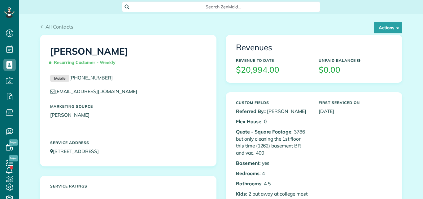
scroll to position [3, 3]
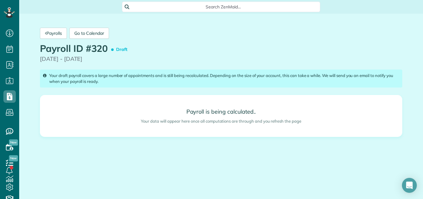
scroll to position [3, 3]
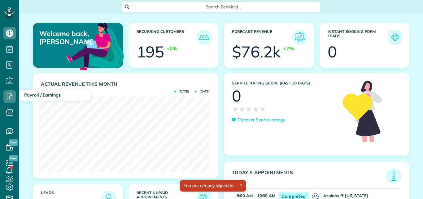
scroll to position [76, 170]
click at [9, 97] on use at bounding box center [10, 96] width 6 height 7
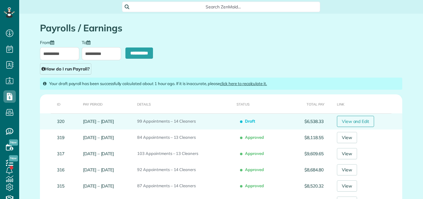
scroll to position [3, 3]
click at [349, 121] on link "View and Edit" at bounding box center [356, 121] width 38 height 11
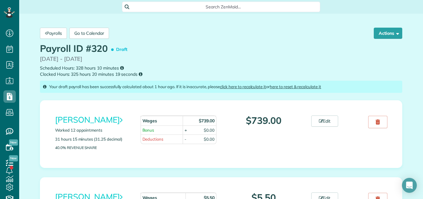
scroll to position [3, 3]
click at [325, 119] on link "Edit" at bounding box center [325, 120] width 27 height 11
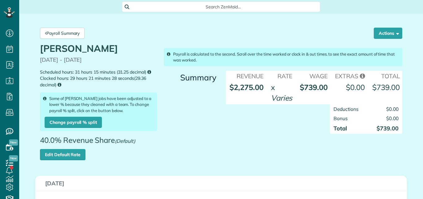
scroll to position [3, 3]
